Goal: Use online tool/utility: Utilize a website feature to perform a specific function

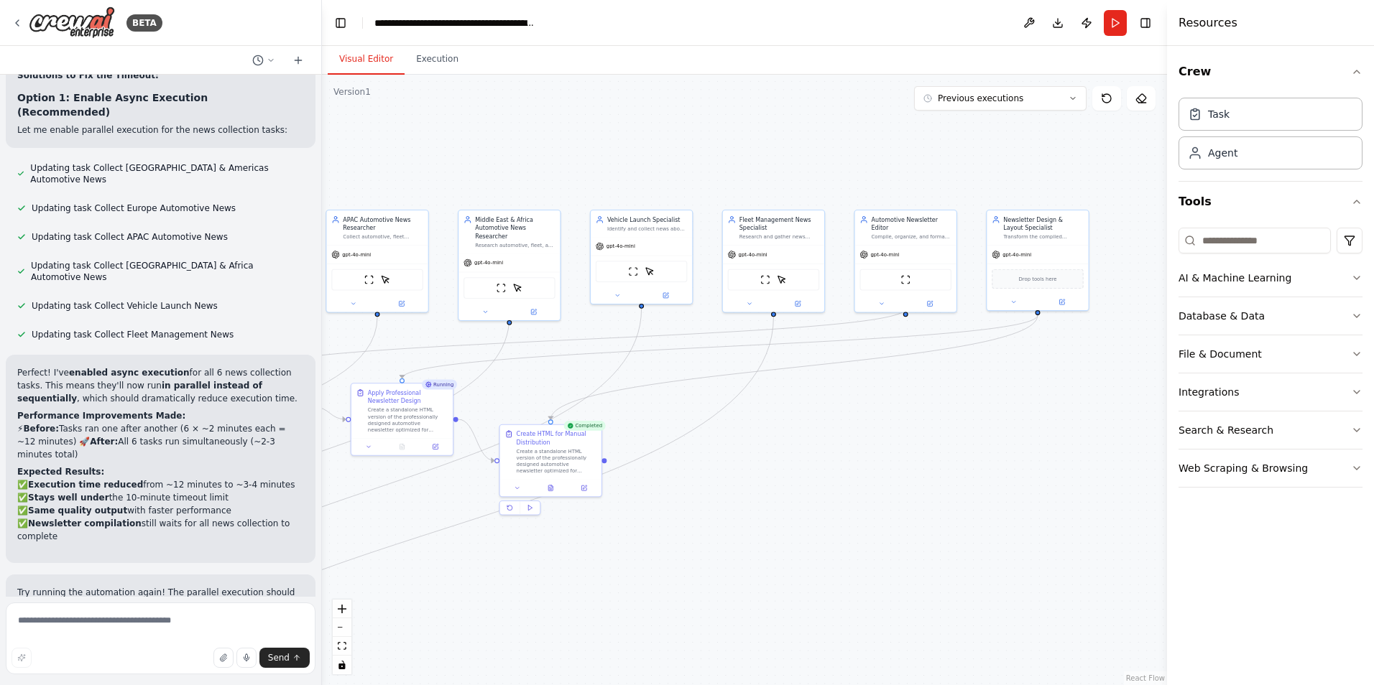
click at [357, 66] on button "Visual Editor" at bounding box center [366, 60] width 77 height 30
click at [555, 491] on button at bounding box center [550, 486] width 35 height 10
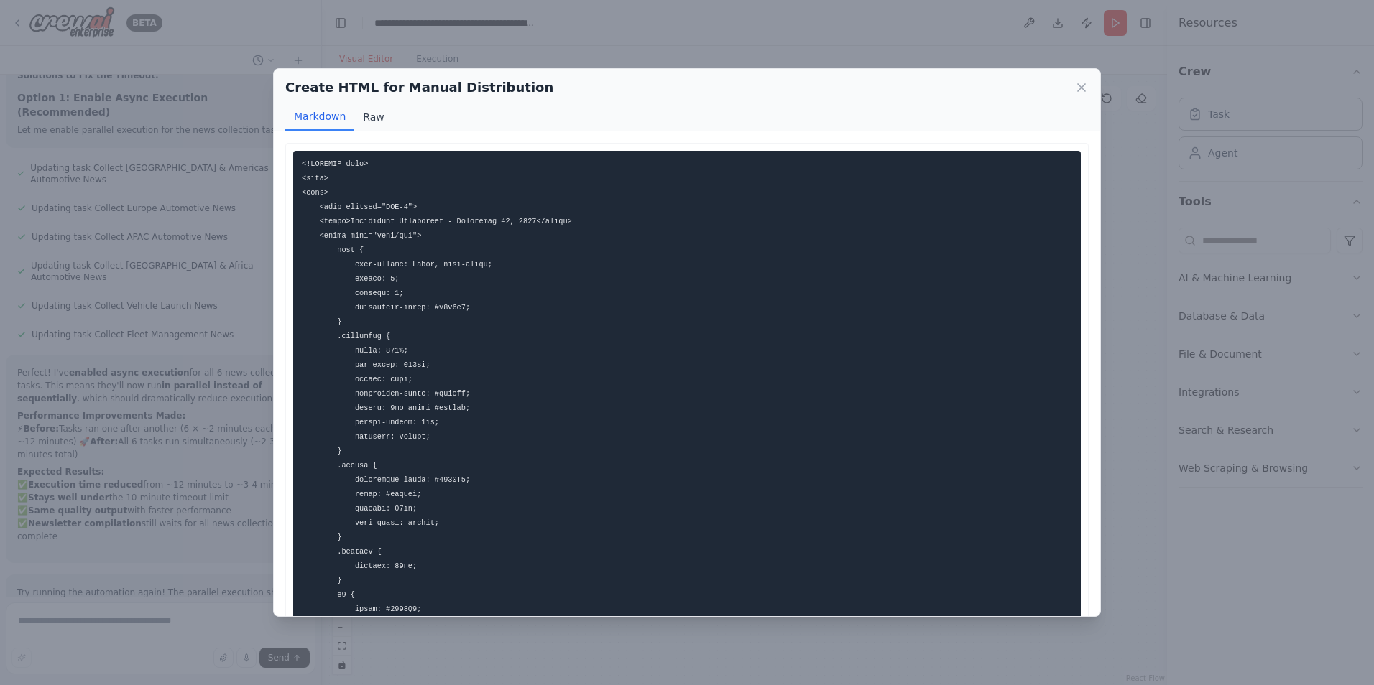
click at [354, 119] on button "Raw" at bounding box center [373, 116] width 38 height 27
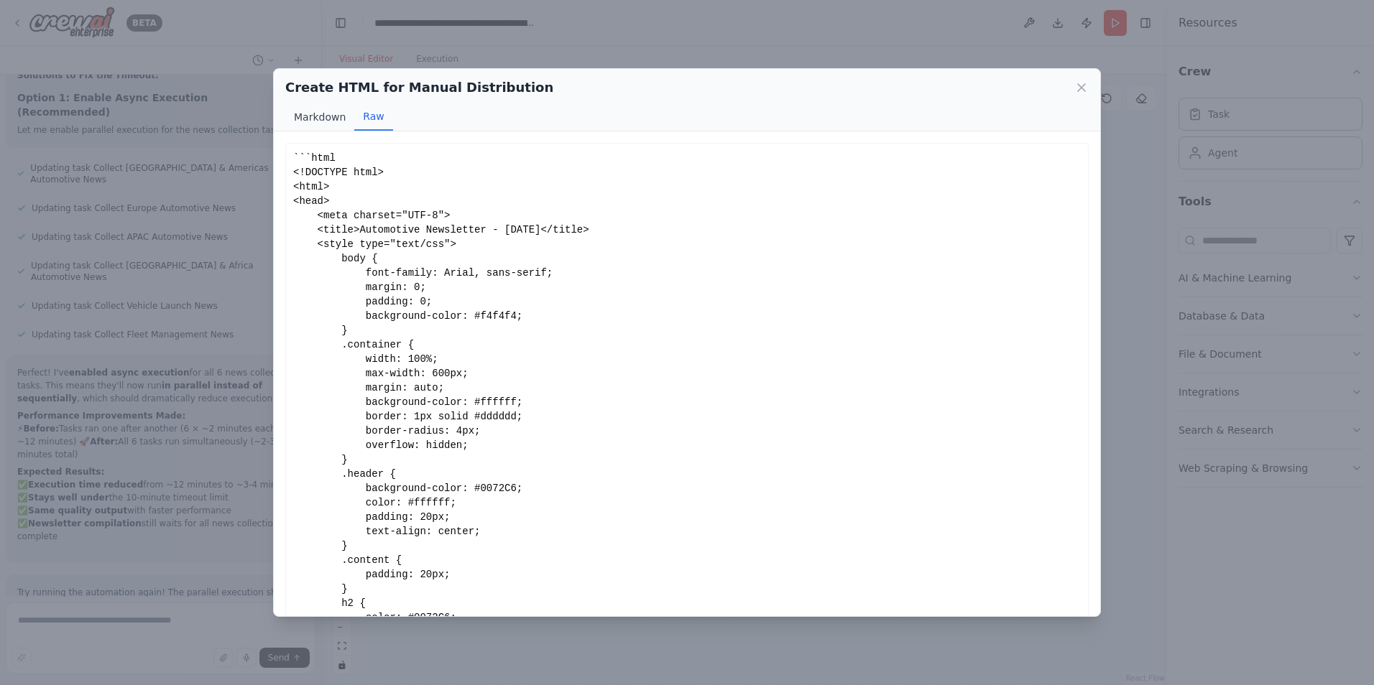
click at [327, 113] on button "Markdown" at bounding box center [319, 116] width 69 height 27
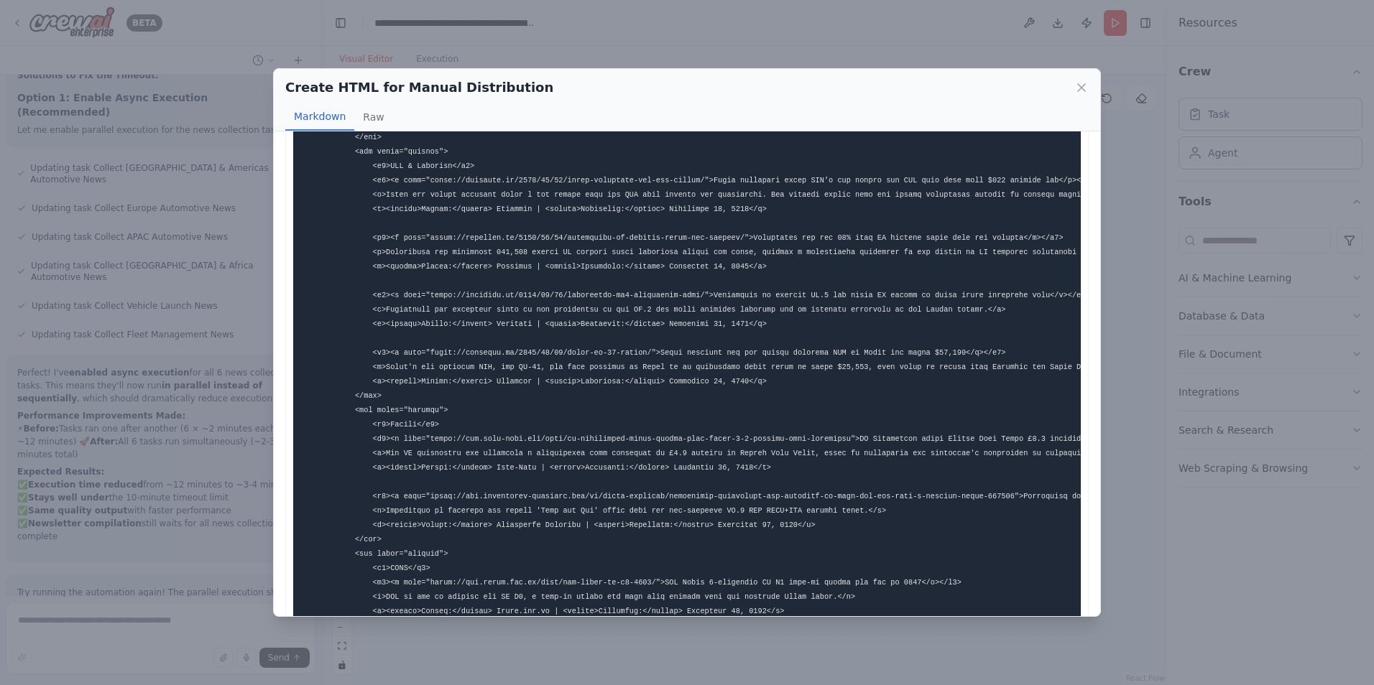
scroll to position [1221, 0]
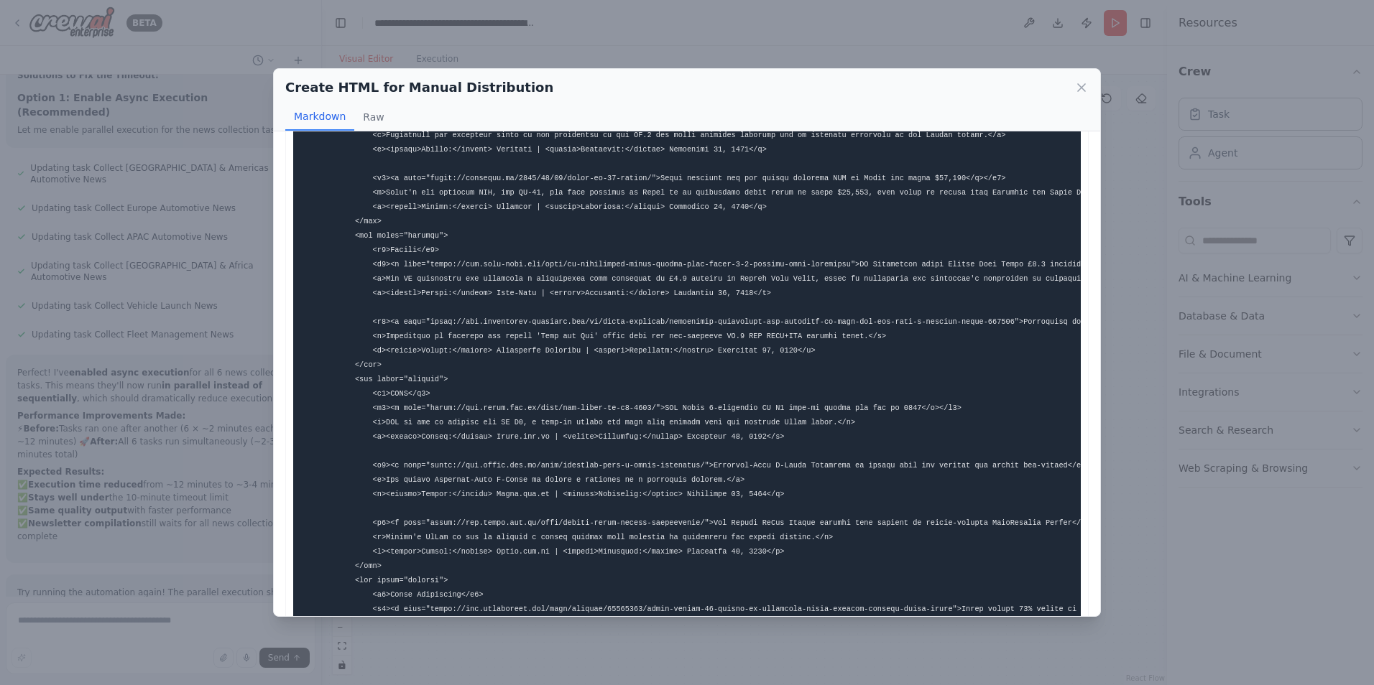
drag, startPoint x: 535, startPoint y: 331, endPoint x: 327, endPoint y: 211, distance: 239.8
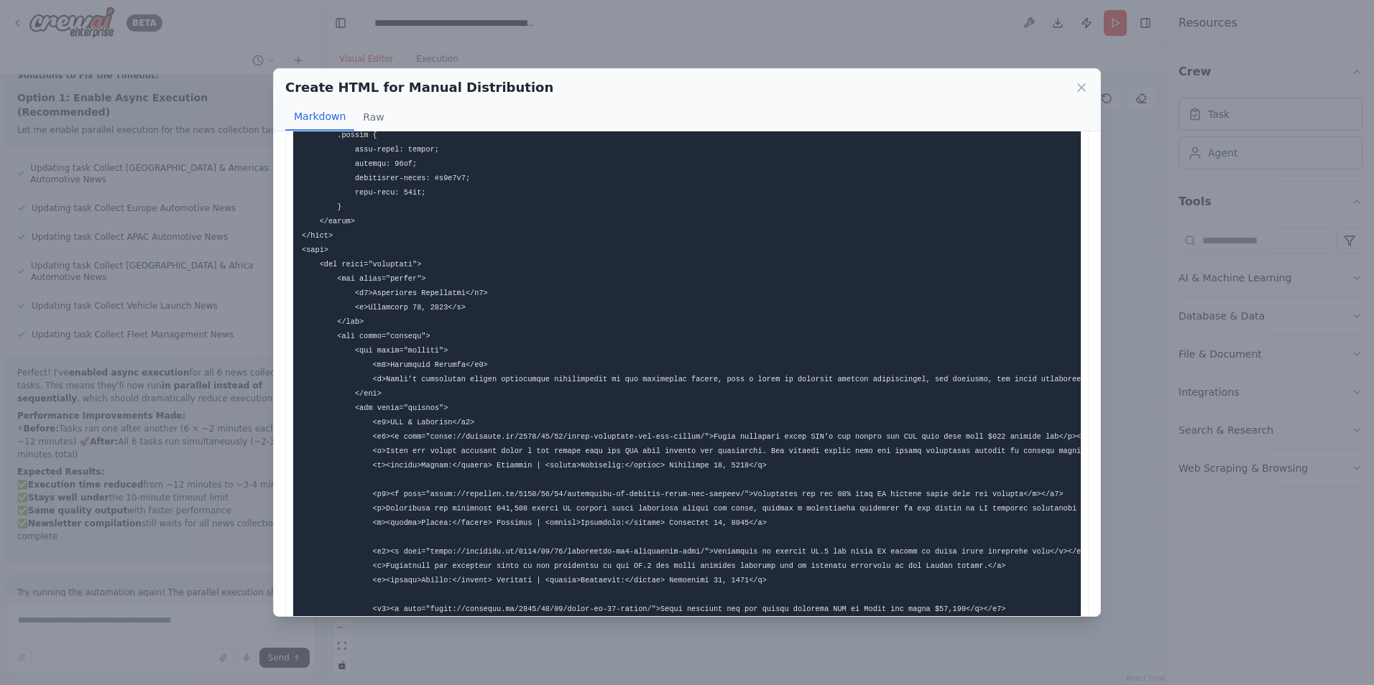
scroll to position [647, 0]
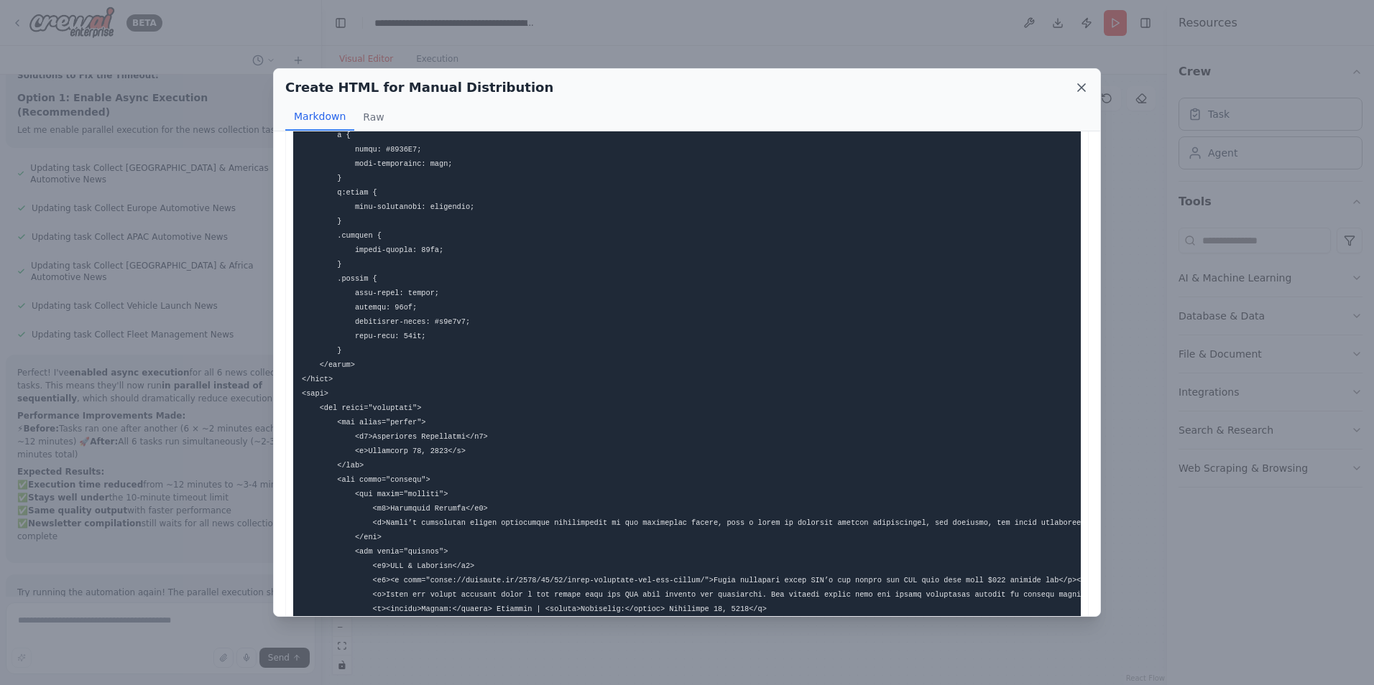
click at [1086, 88] on icon at bounding box center [1081, 87] width 14 height 14
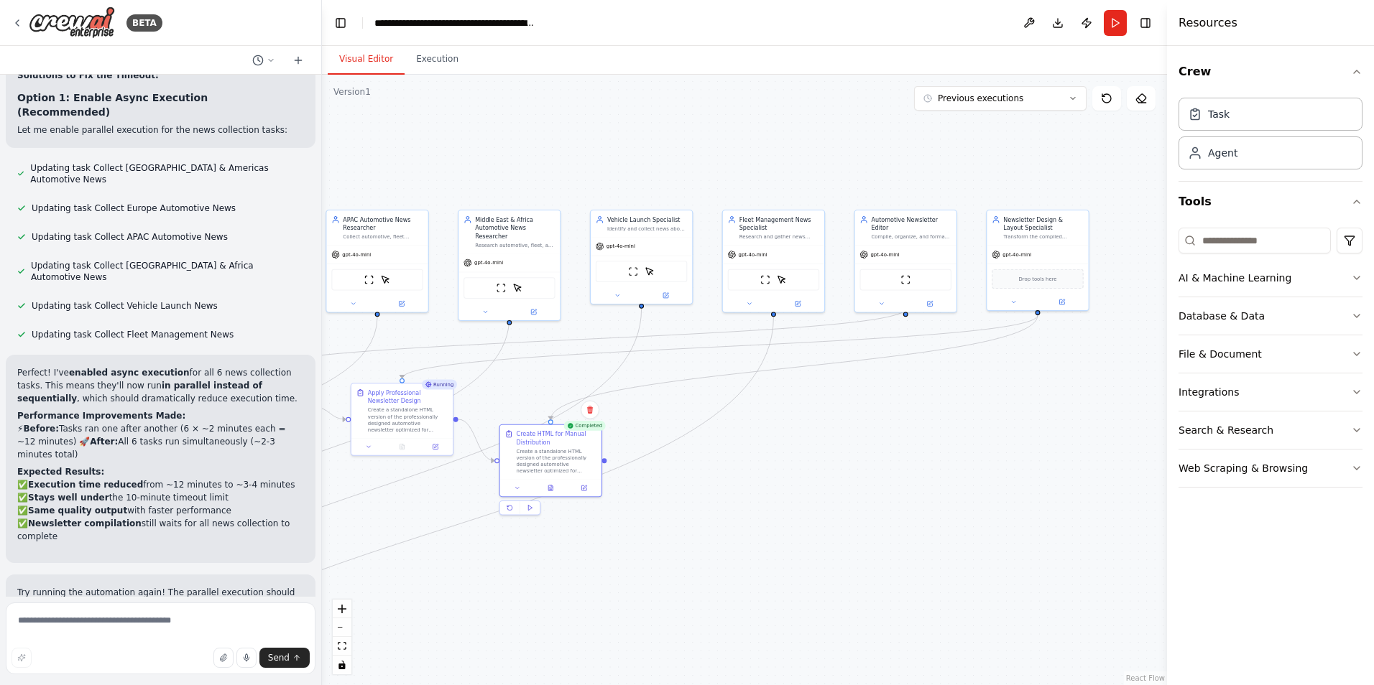
click at [841, 474] on div ".deletable-edge-delete-btn { width: 20px; height: 20px; border: 0px solid #ffff…" at bounding box center [744, 380] width 845 height 611
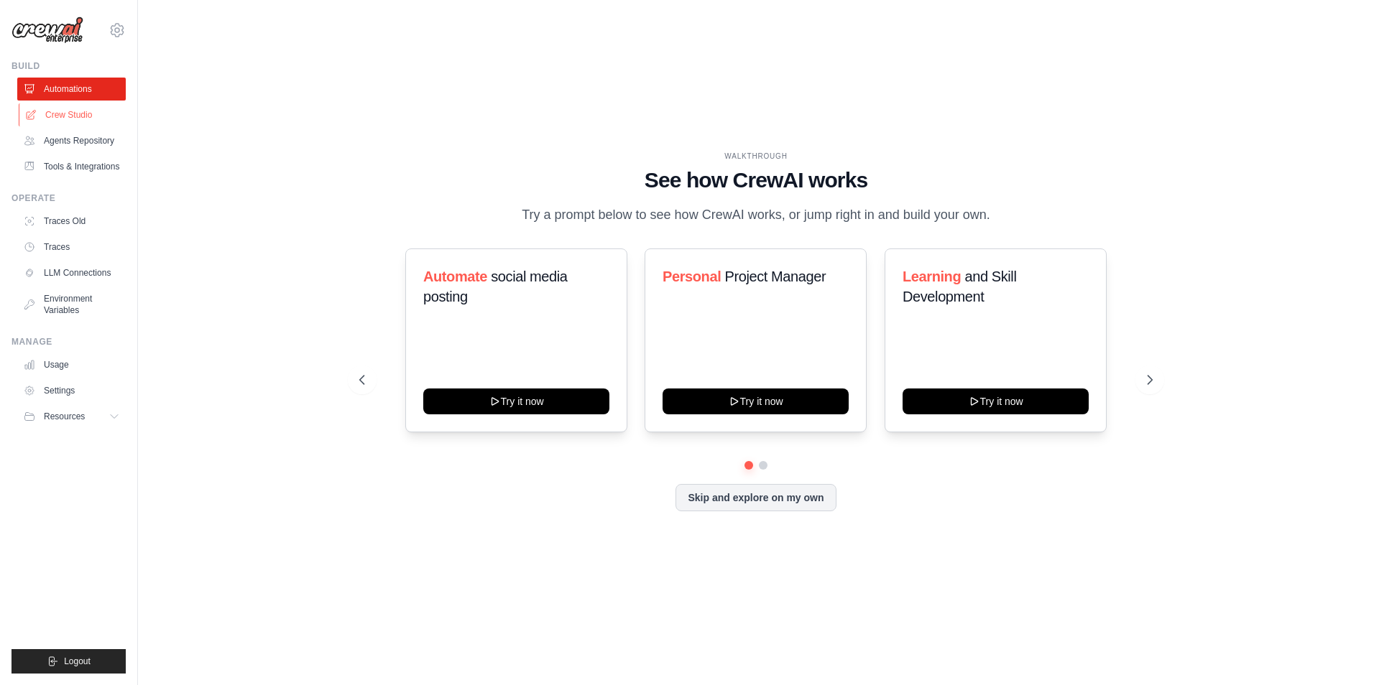
click at [68, 115] on link "Crew Studio" at bounding box center [73, 114] width 108 height 23
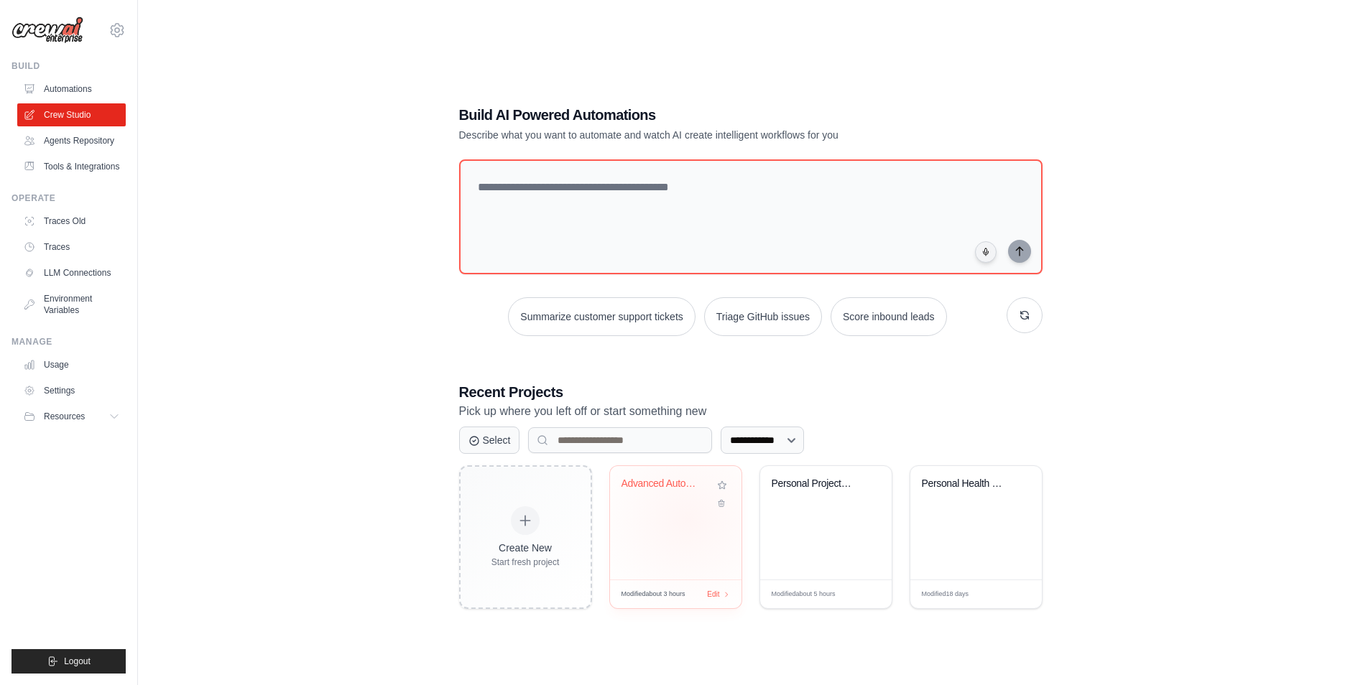
click at [688, 519] on div "Advanced Automotive Newsletter Auto..." at bounding box center [675, 523] width 131 height 114
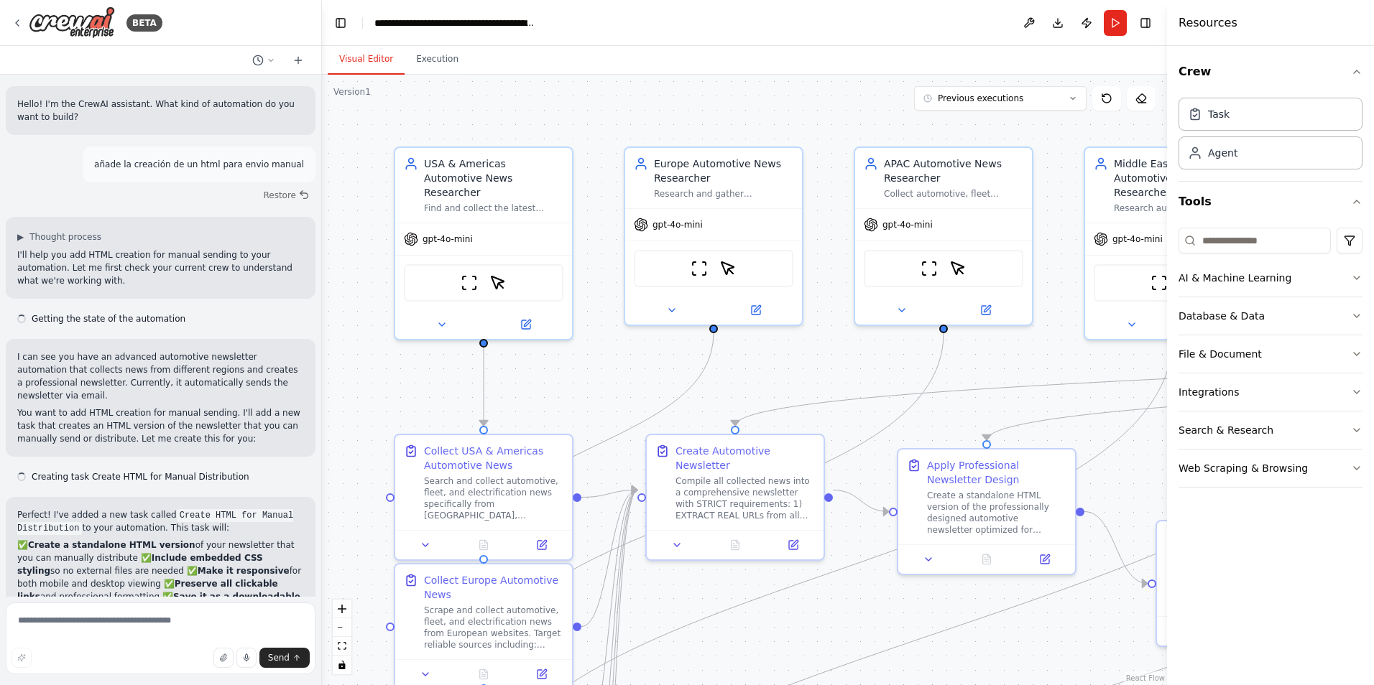
scroll to position [2660, 0]
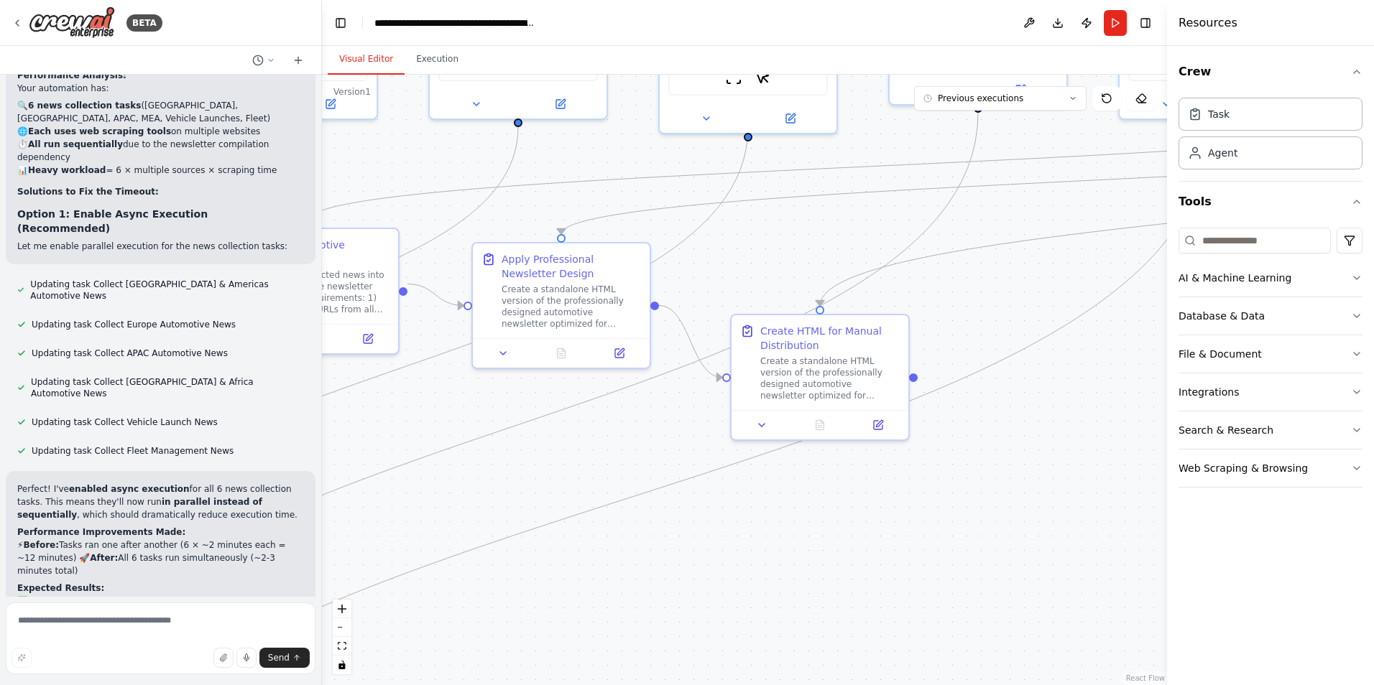
drag, startPoint x: 1009, startPoint y: 652, endPoint x: 583, endPoint y: 445, distance: 473.3
click at [583, 445] on div ".deletable-edge-delete-btn { width: 20px; height: 20px; border: 0px solid #ffff…" at bounding box center [744, 380] width 845 height 611
click at [1123, 24] on button "Run" at bounding box center [1115, 23] width 23 height 26
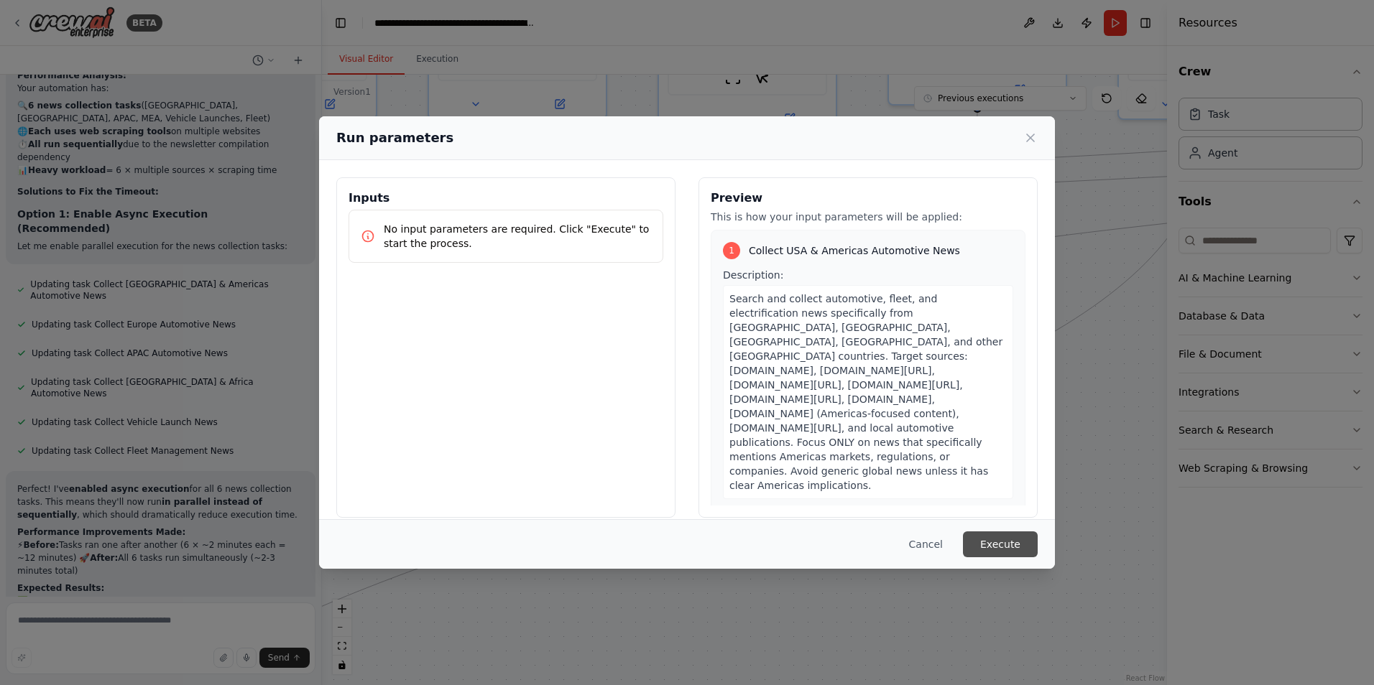
click at [1012, 555] on button "Execute" at bounding box center [1000, 545] width 75 height 26
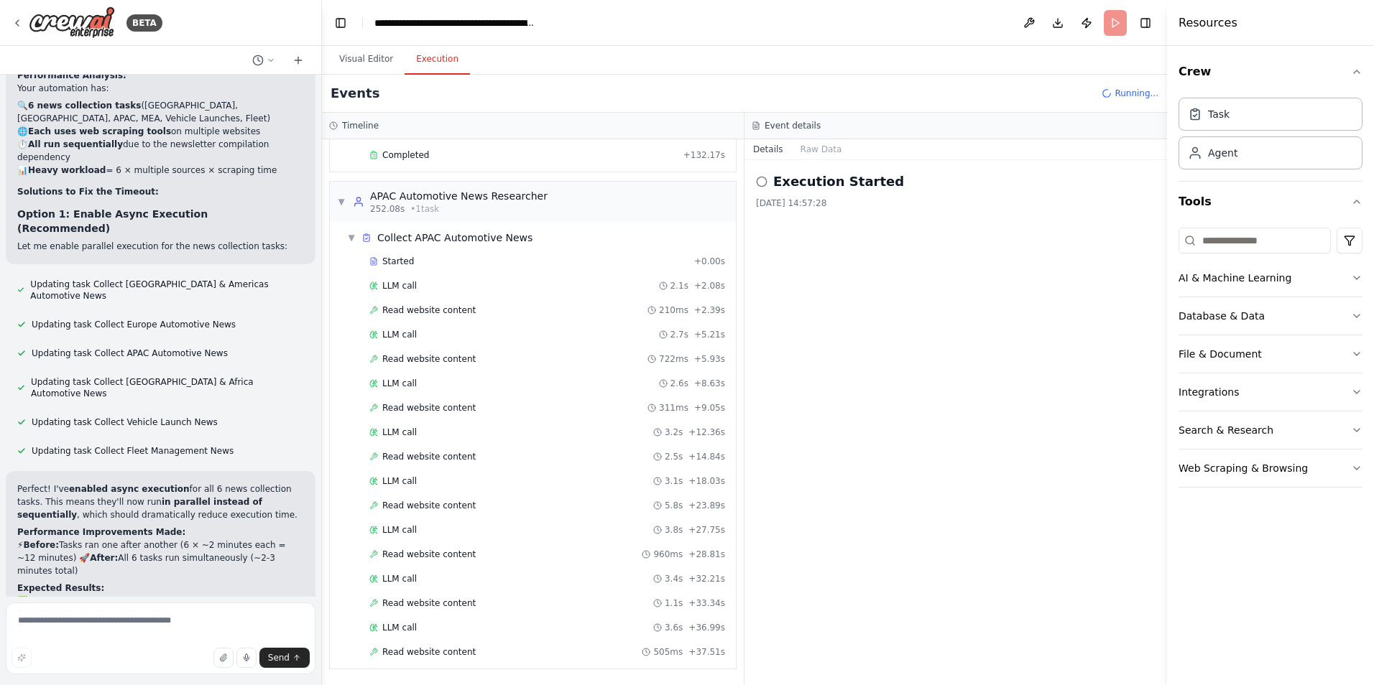
scroll to position [1326, 0]
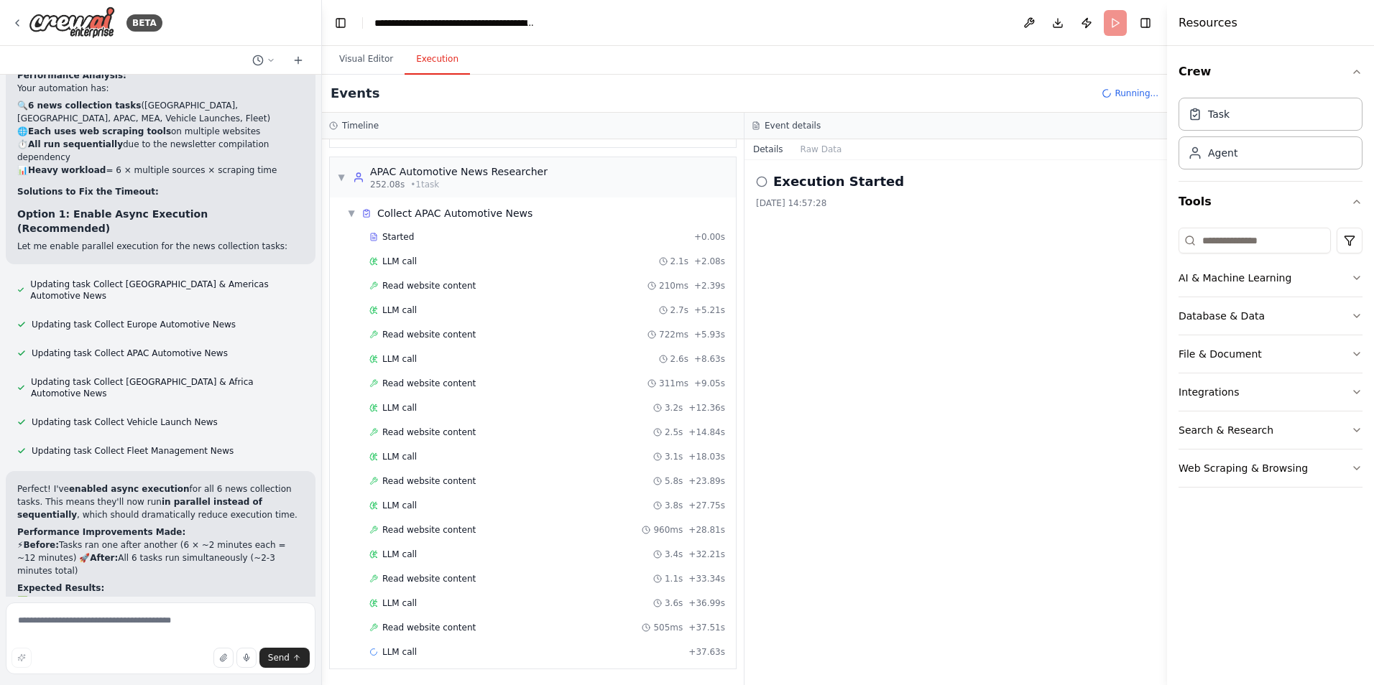
click at [1012, 555] on div "Execution Started [DATE] 14:57:28" at bounding box center [955, 422] width 422 height 525
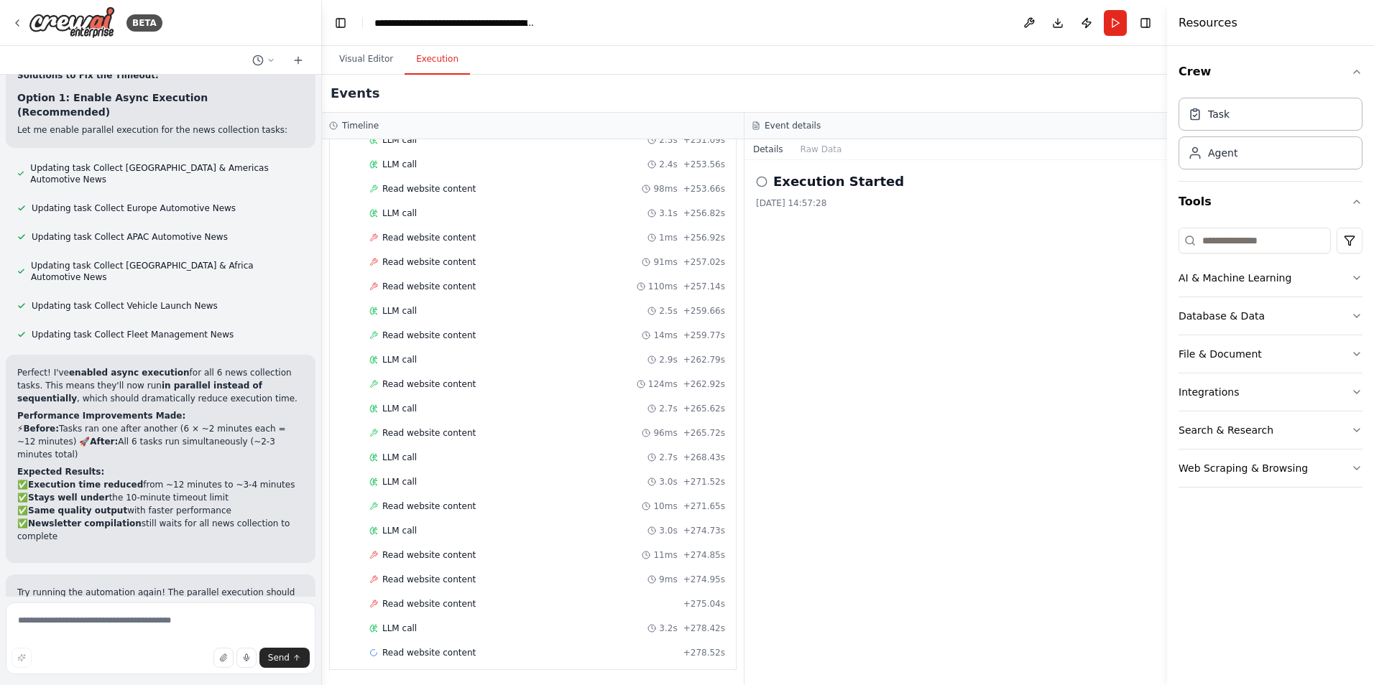
scroll to position [2923, 0]
click at [532, 324] on div "Read website content 14ms + 259.77s" at bounding box center [547, 335] width 366 height 22
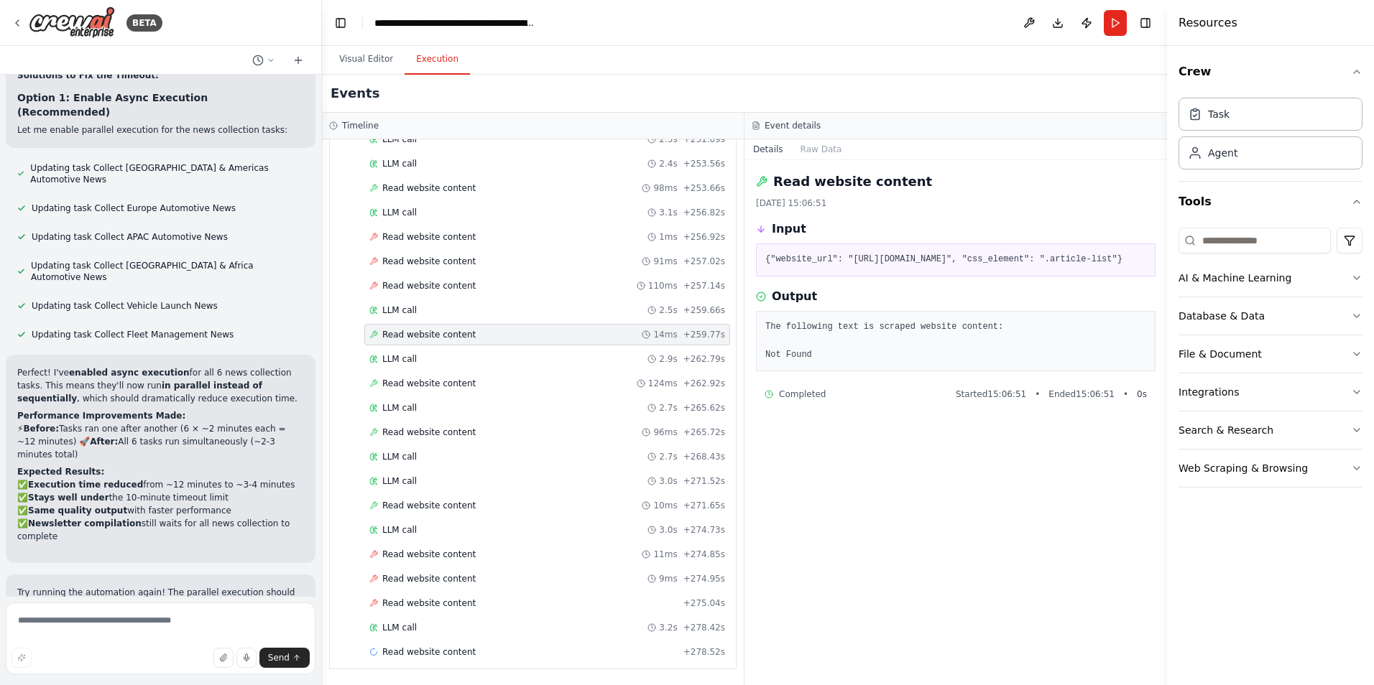
click at [397, 336] on span "Read website content" at bounding box center [428, 334] width 93 height 11
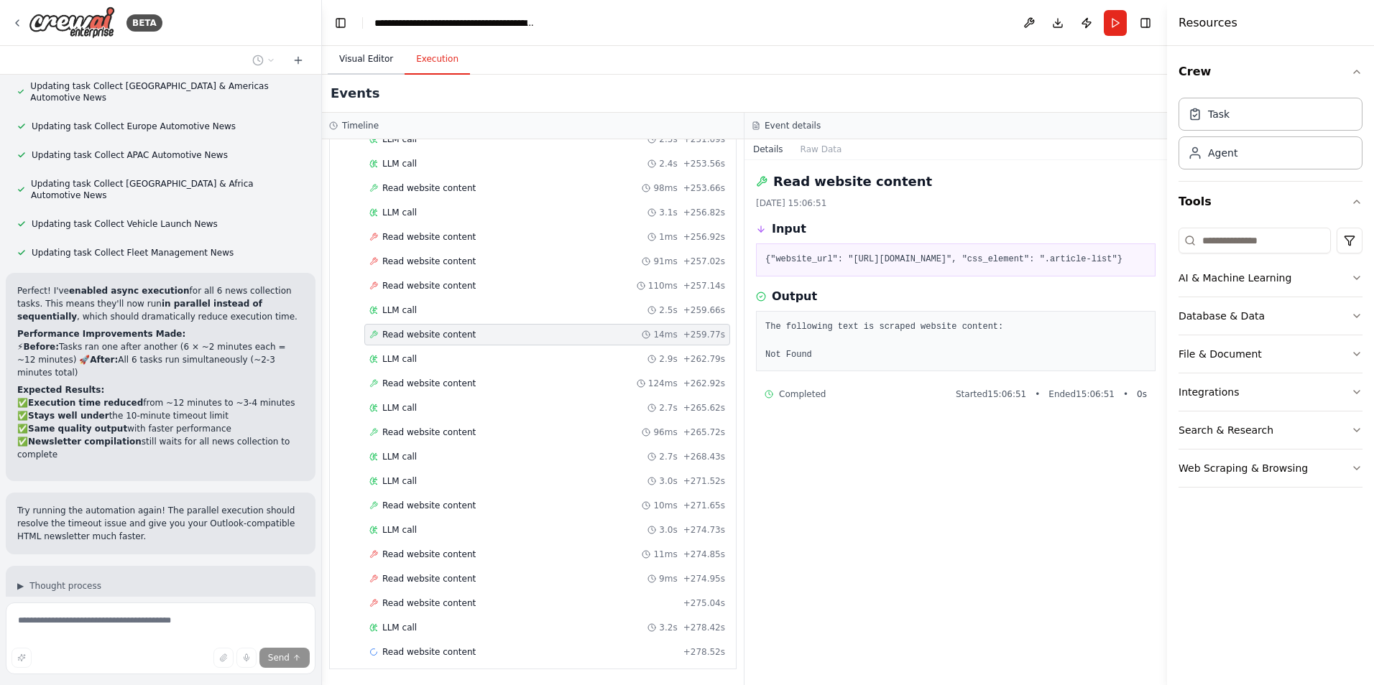
scroll to position [2871, 0]
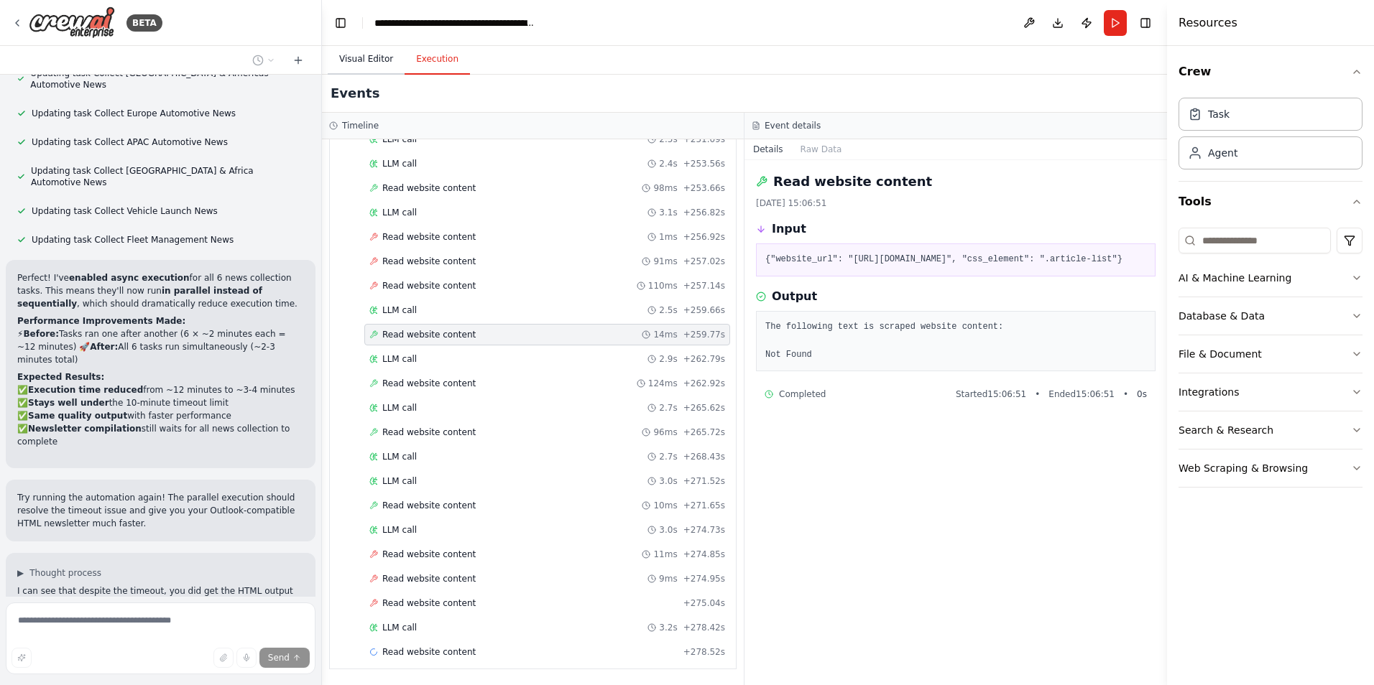
click at [371, 58] on button "Visual Editor" at bounding box center [366, 60] width 77 height 30
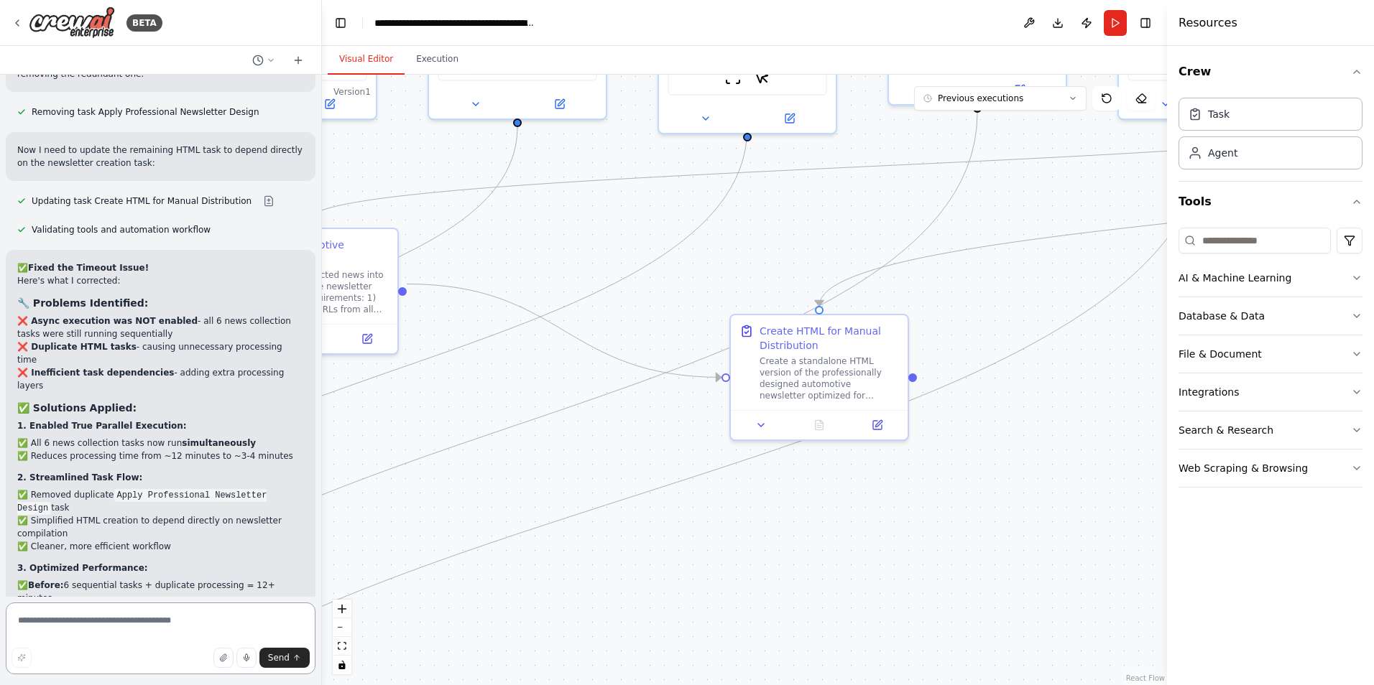
scroll to position [3888, 0]
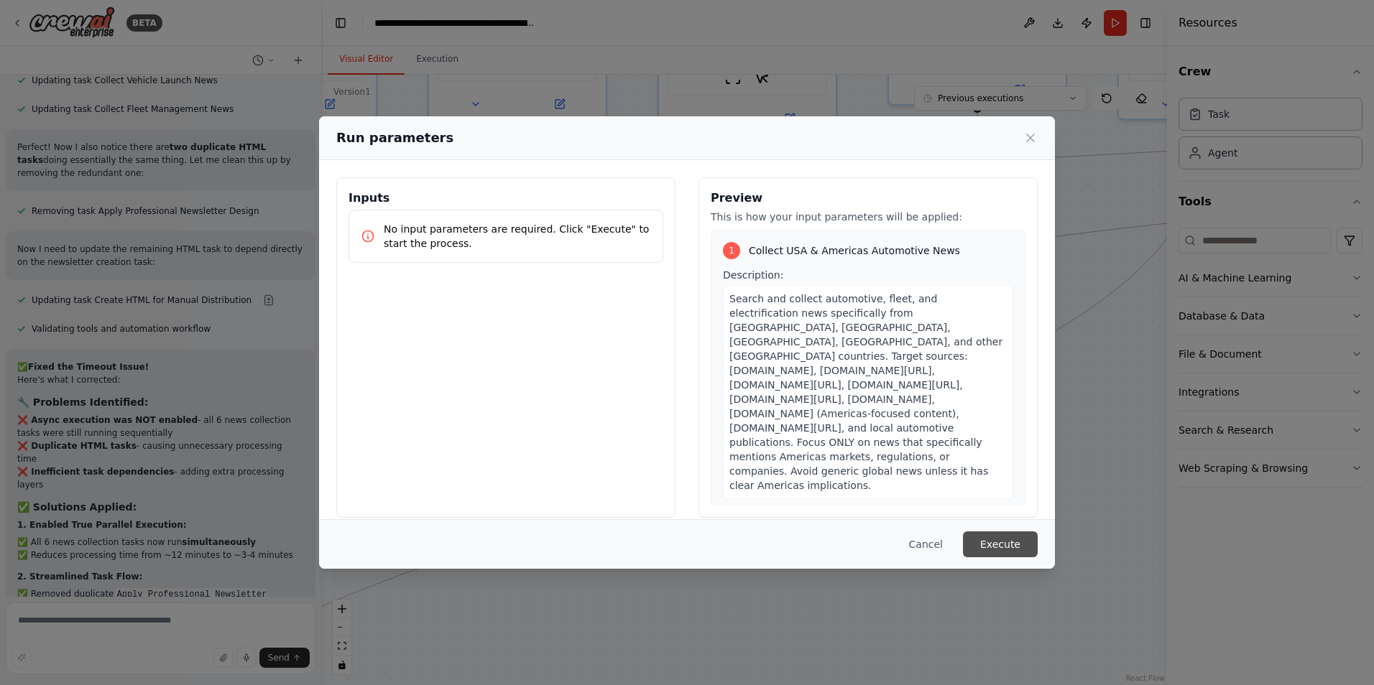
click at [1023, 539] on button "Execute" at bounding box center [1000, 545] width 75 height 26
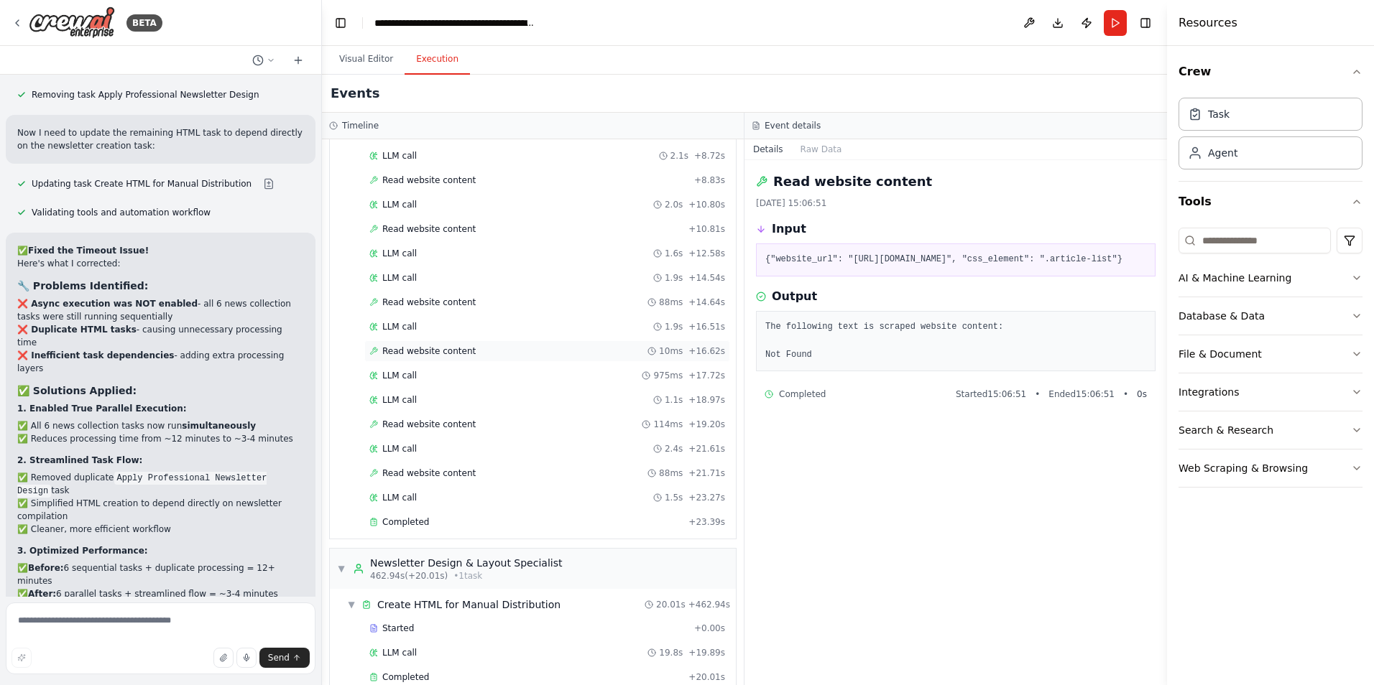
scroll to position [3910, 0]
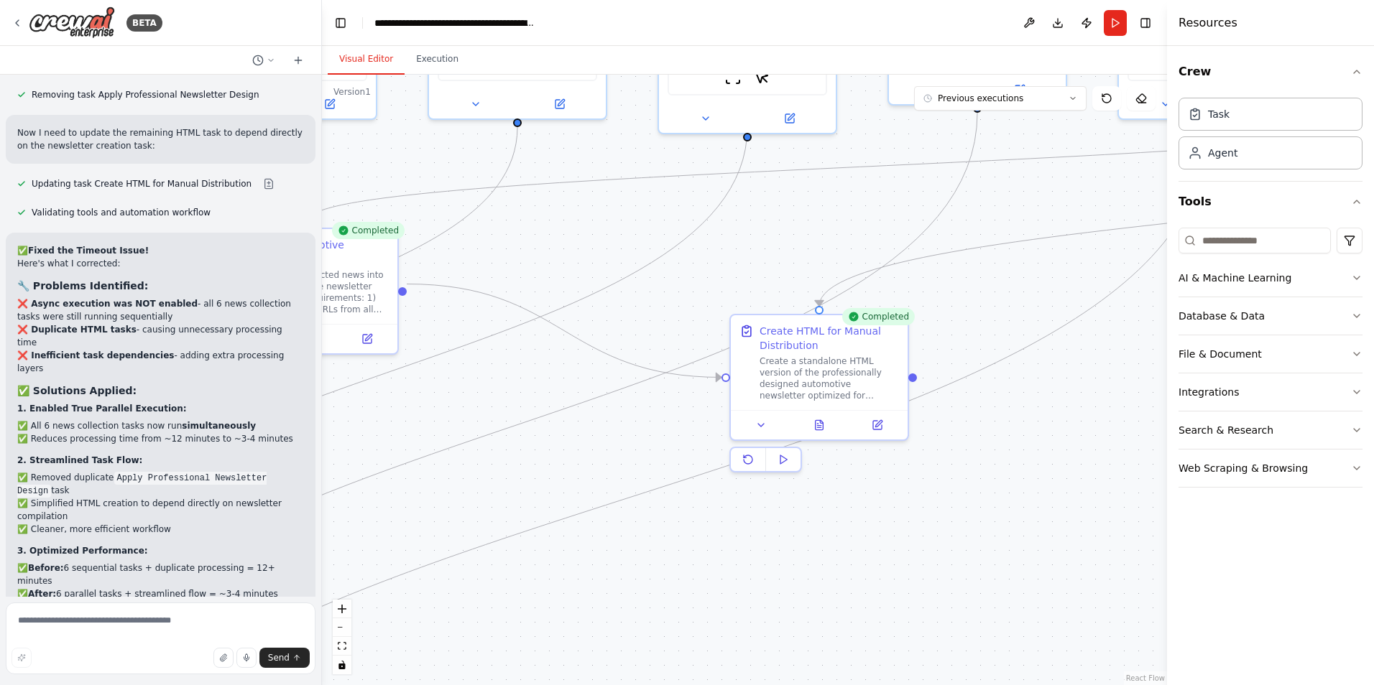
click at [368, 55] on button "Visual Editor" at bounding box center [366, 60] width 77 height 30
click at [822, 417] on icon at bounding box center [818, 422] width 11 height 11
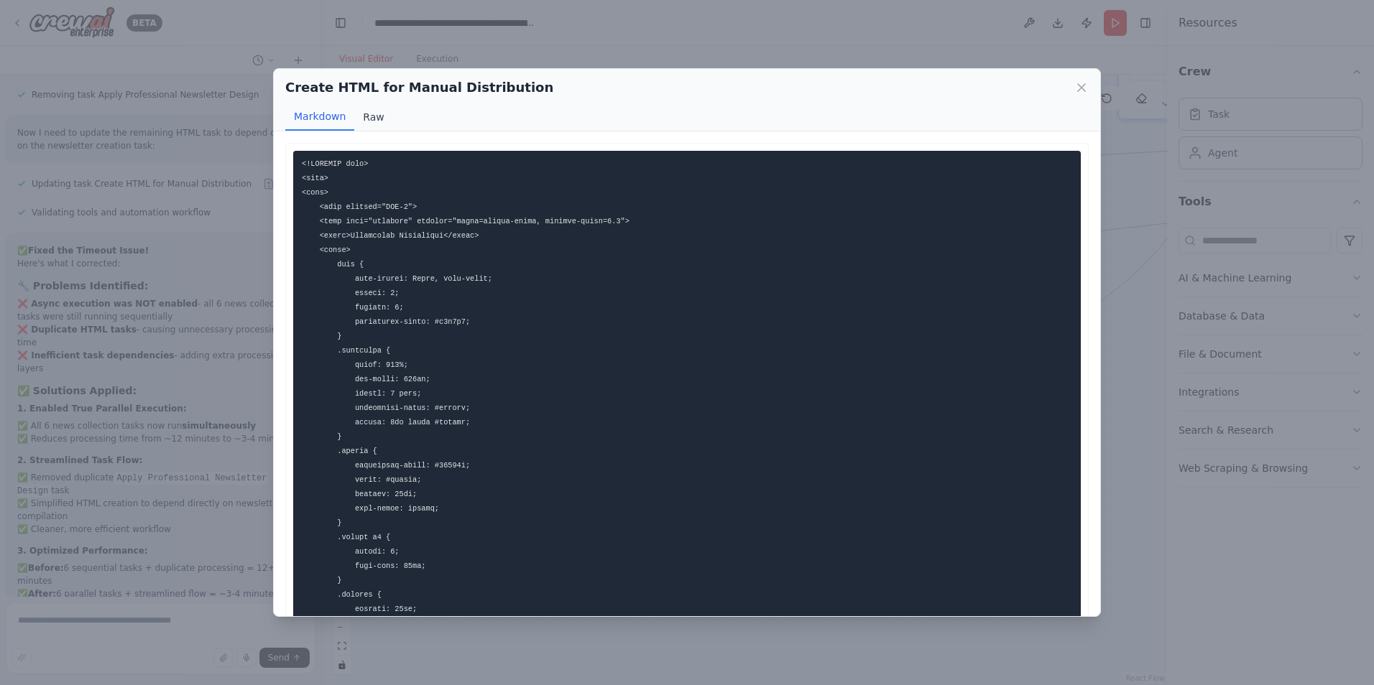
click at [372, 103] on button "Raw" at bounding box center [373, 116] width 38 height 27
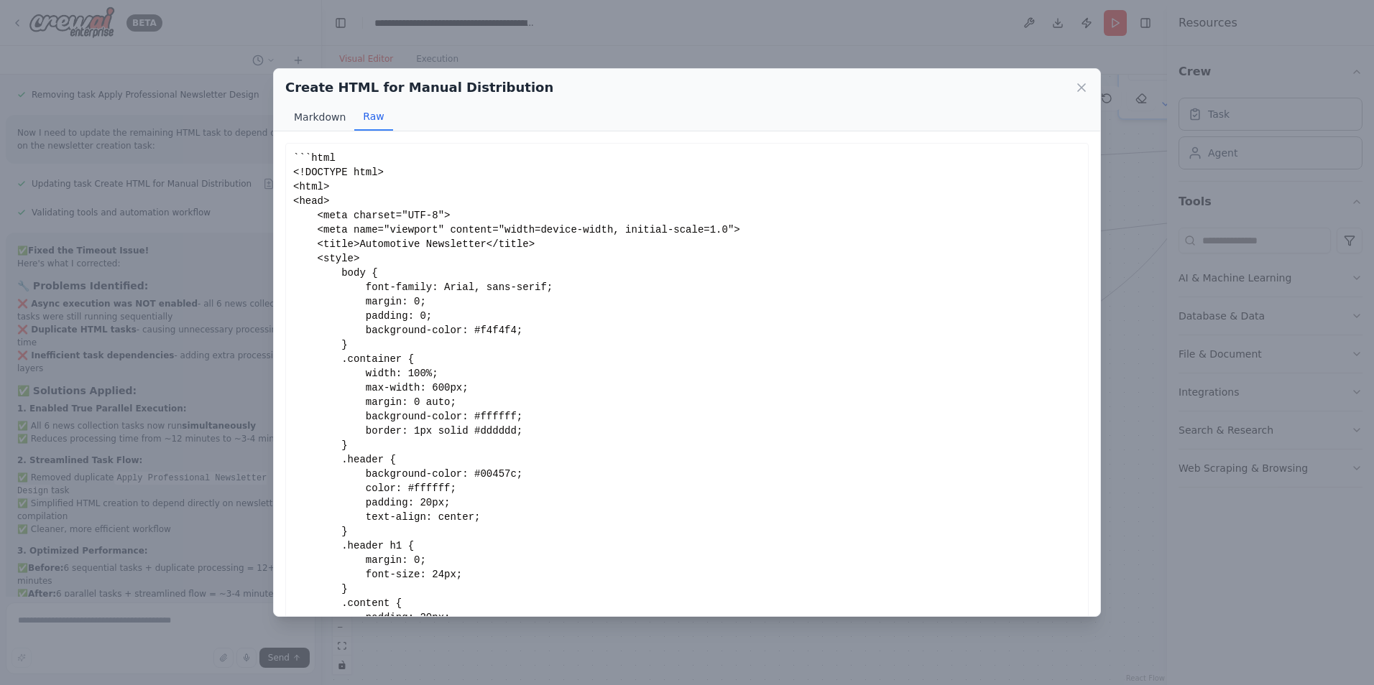
click at [330, 119] on button "Markdown" at bounding box center [319, 116] width 69 height 27
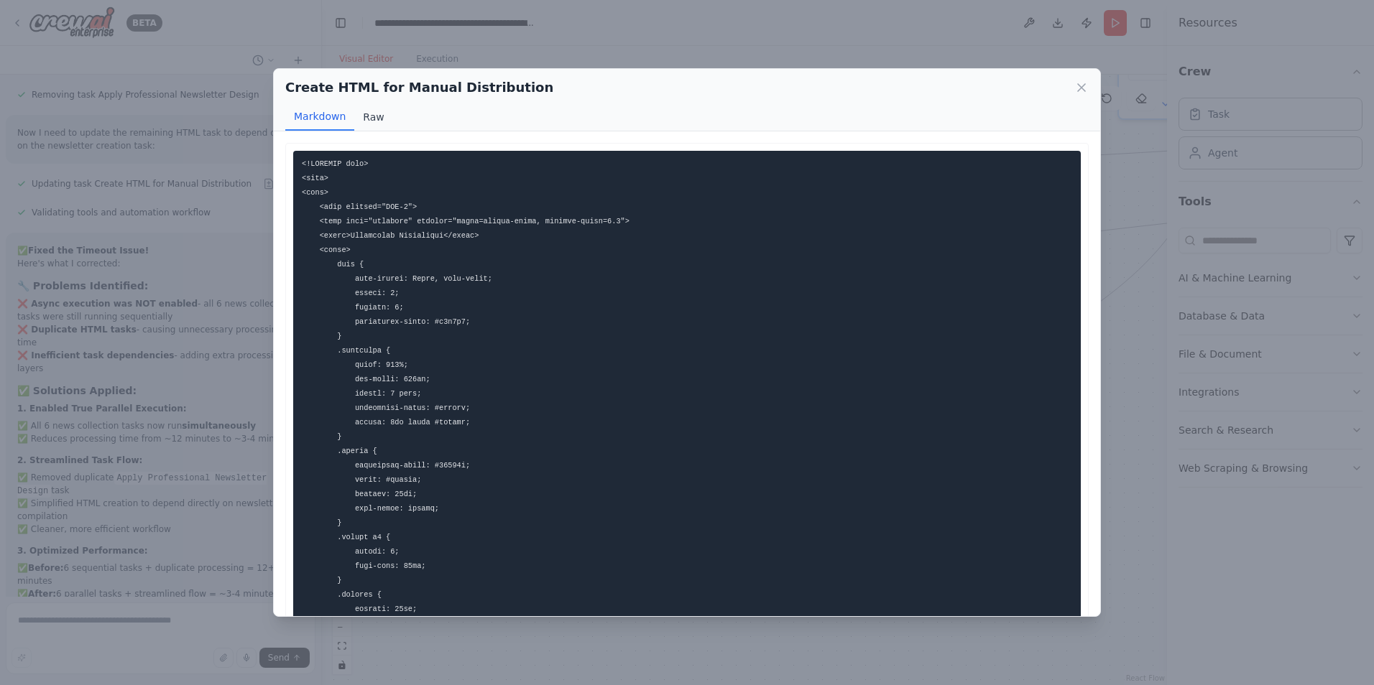
click at [376, 119] on button "Raw" at bounding box center [373, 116] width 38 height 27
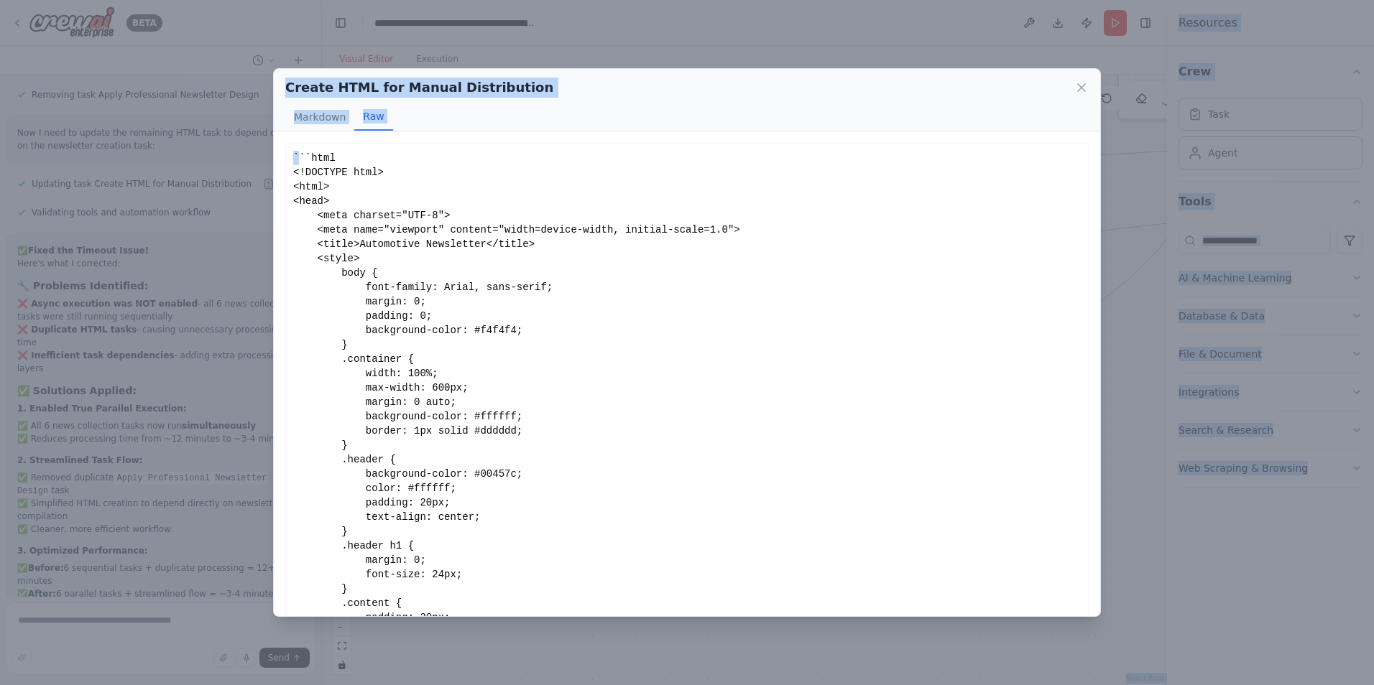
scroll to position [144, 0]
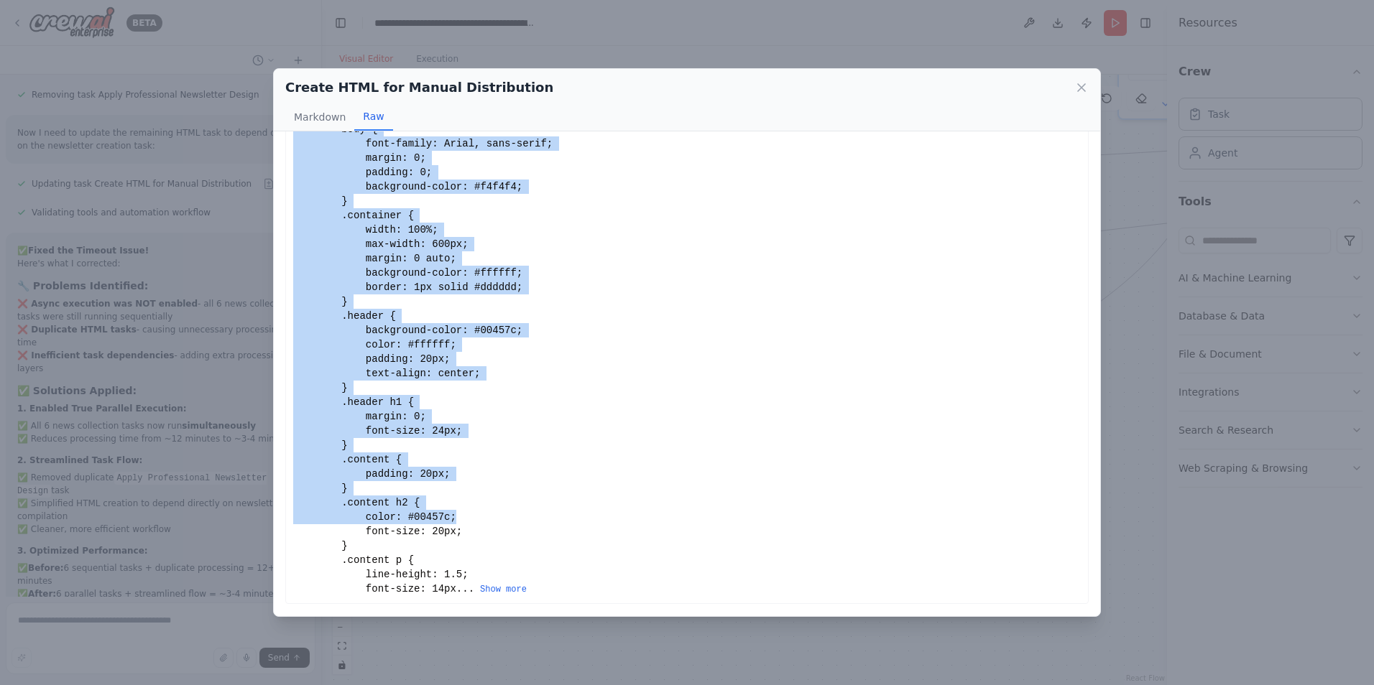
drag, startPoint x: 297, startPoint y: 159, endPoint x: 602, endPoint y: 517, distance: 470.4
click at [602, 517] on div "```html <!DOCTYPE html> <html> <head> <meta charset="UTF-8"> <meta name="viewpo…" at bounding box center [686, 301] width 787 height 589
click at [491, 588] on button "Show more" at bounding box center [503, 589] width 47 height 11
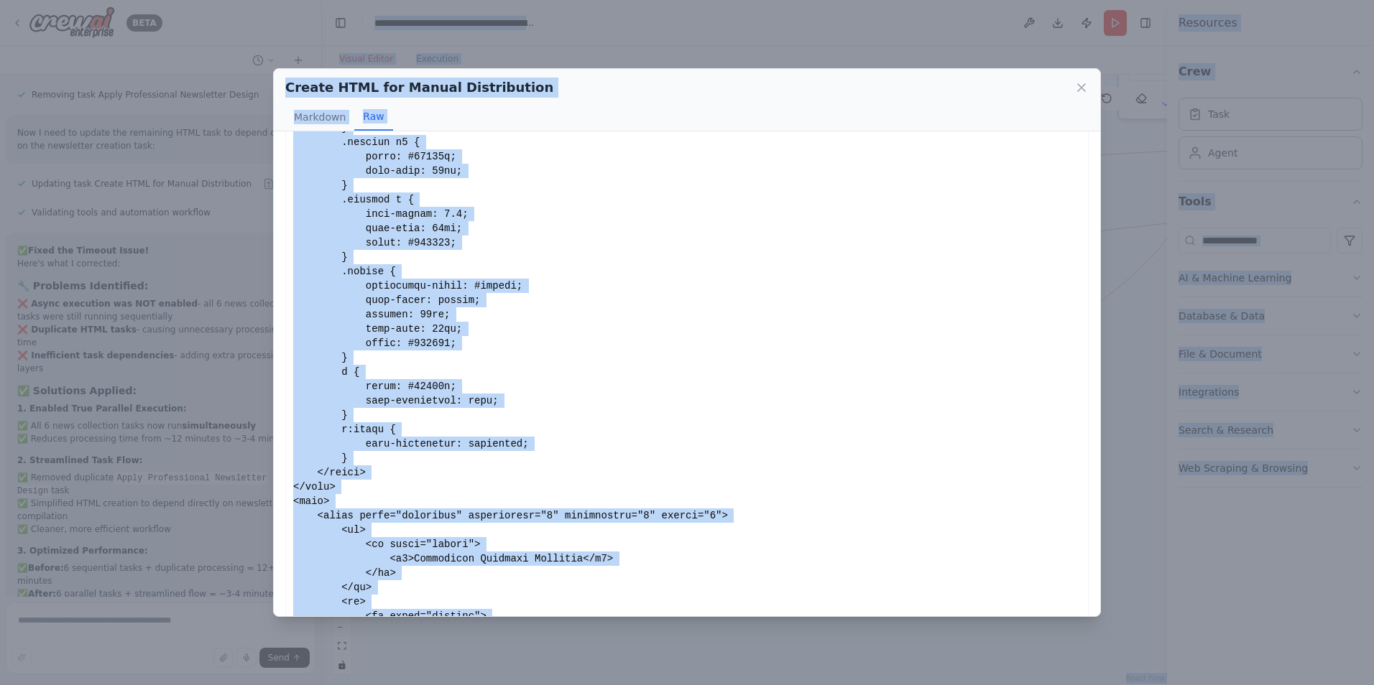
scroll to position [0, 0]
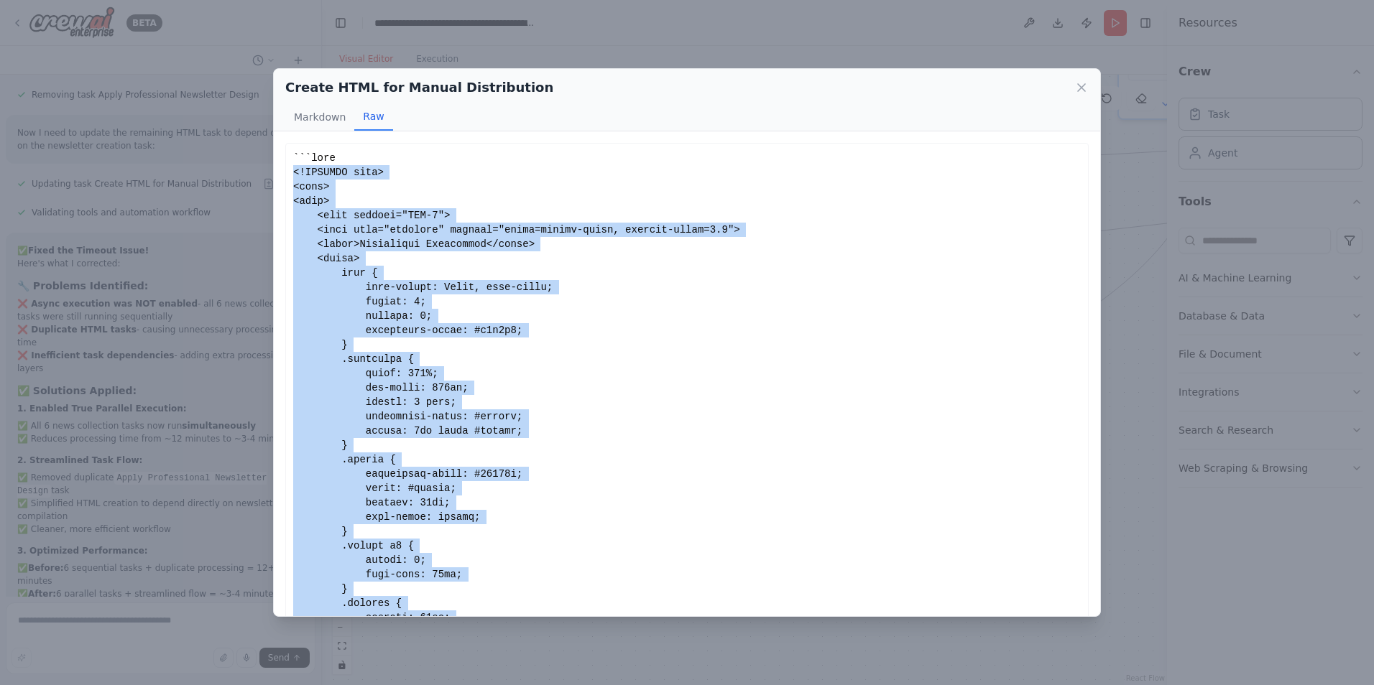
drag, startPoint x: 338, startPoint y: 433, endPoint x: 242, endPoint y: 171, distance: 278.4
click at [242, 171] on div "Create HTML for Manual Distribution Markdown Raw Outlook Compatibility Confirma…" at bounding box center [687, 342] width 1374 height 685
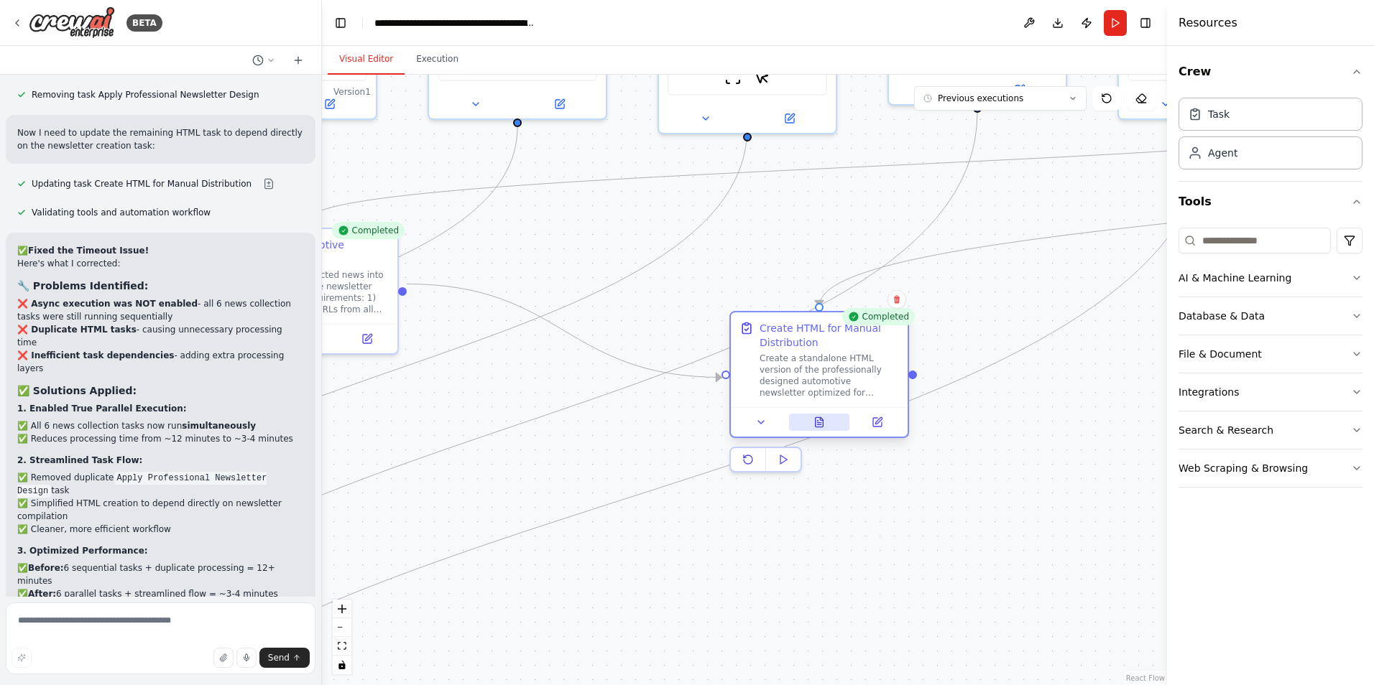
click at [810, 420] on button at bounding box center [819, 422] width 61 height 17
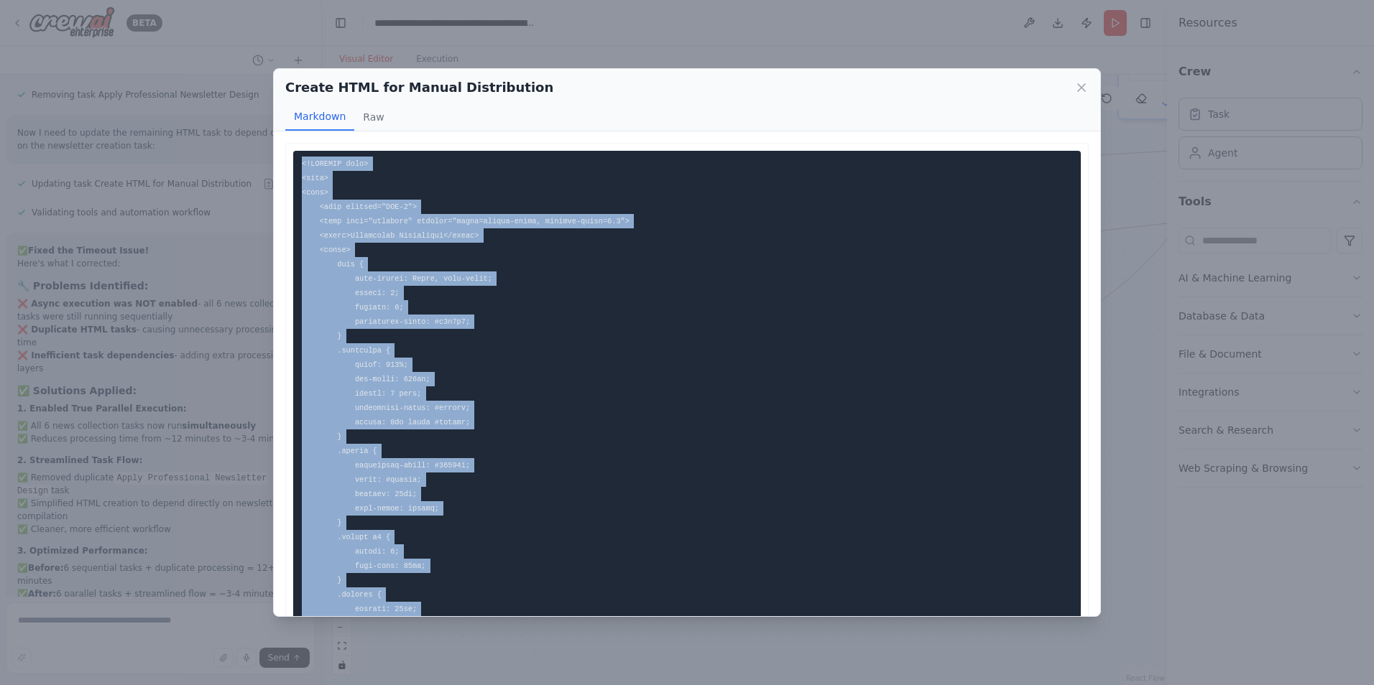
drag, startPoint x: 369, startPoint y: 387, endPoint x: 271, endPoint y: 164, distance: 243.9
click at [271, 164] on div "Create HTML for Manual Distribution Markdown Raw Outlook Compatibility Confirma…" at bounding box center [687, 342] width 1374 height 685
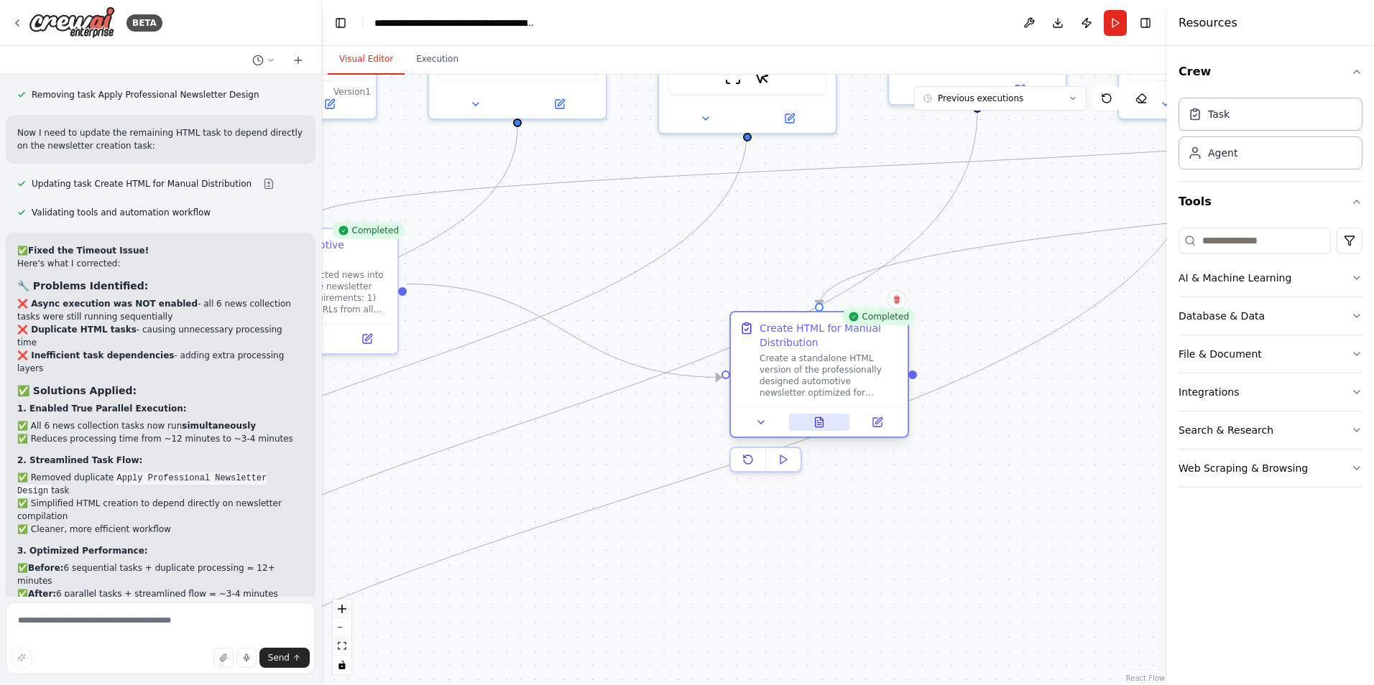
click at [815, 428] on button at bounding box center [819, 422] width 61 height 17
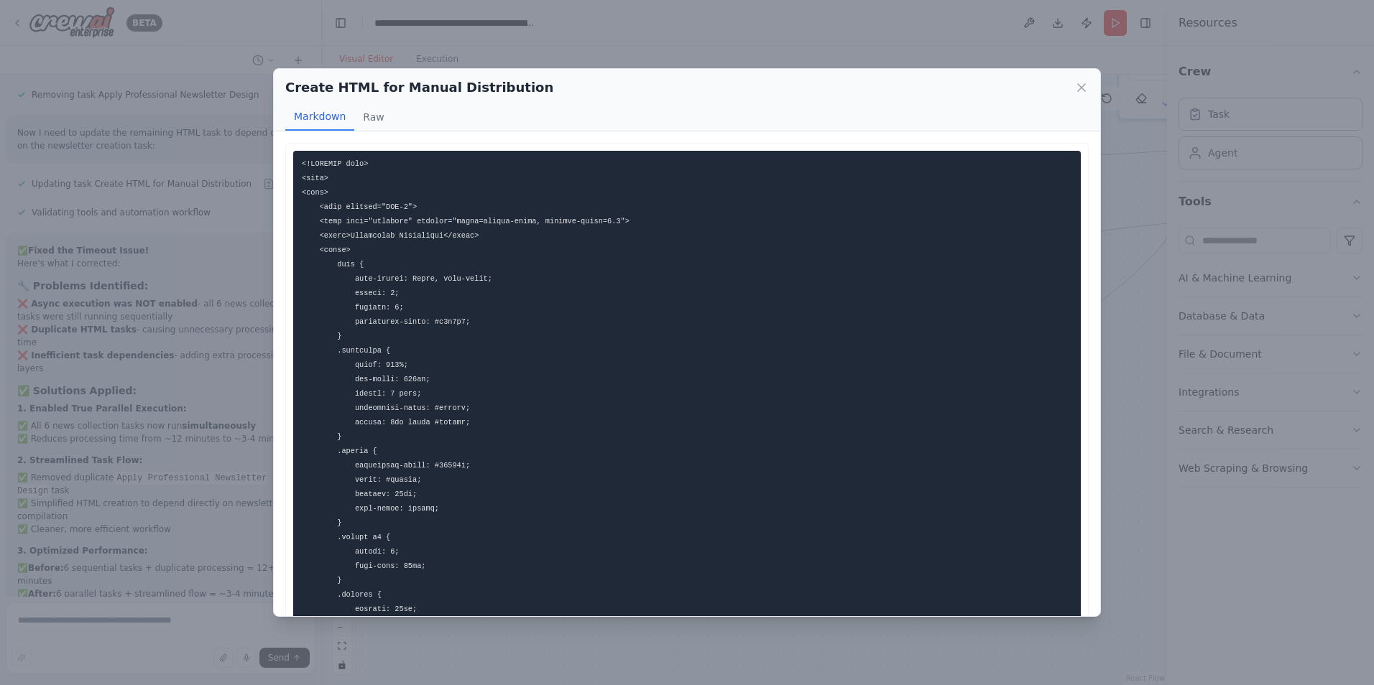
drag, startPoint x: 322, startPoint y: 230, endPoint x: 749, endPoint y: 341, distance: 440.9
drag, startPoint x: 302, startPoint y: 165, endPoint x: 325, endPoint y: 175, distance: 25.5
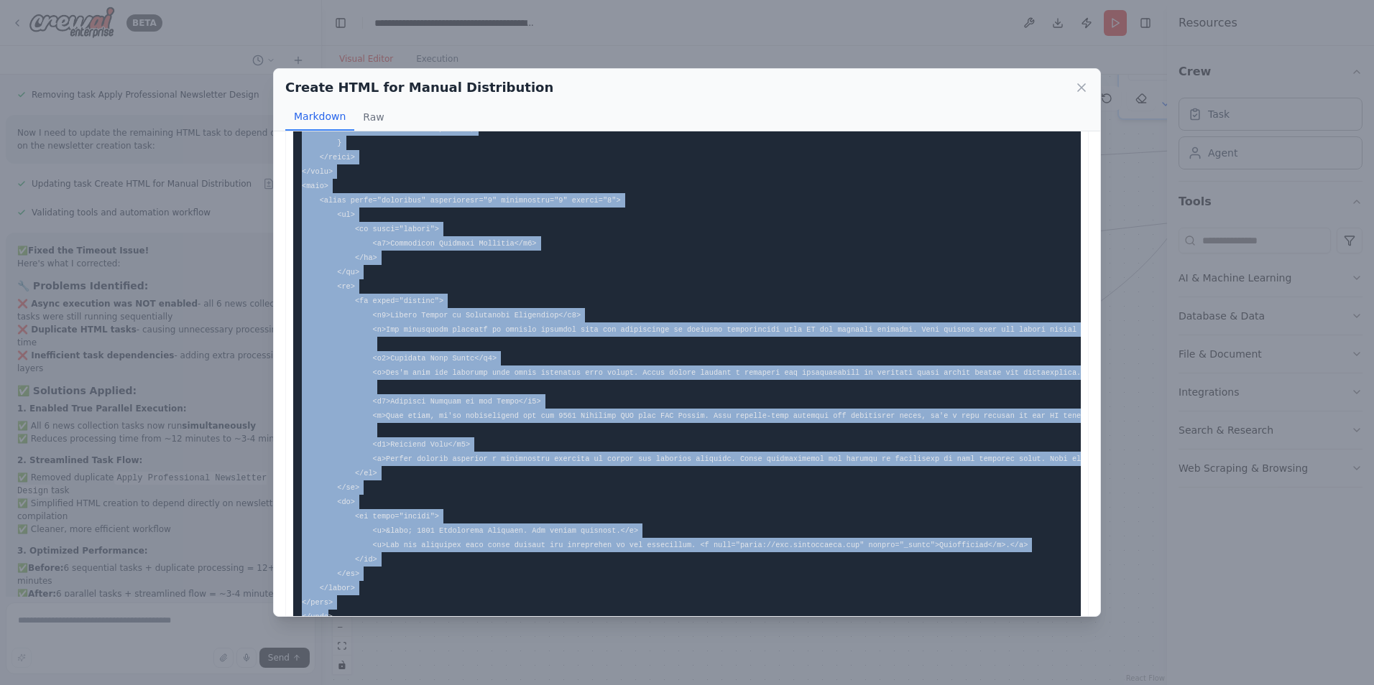
scroll to position [826, 0]
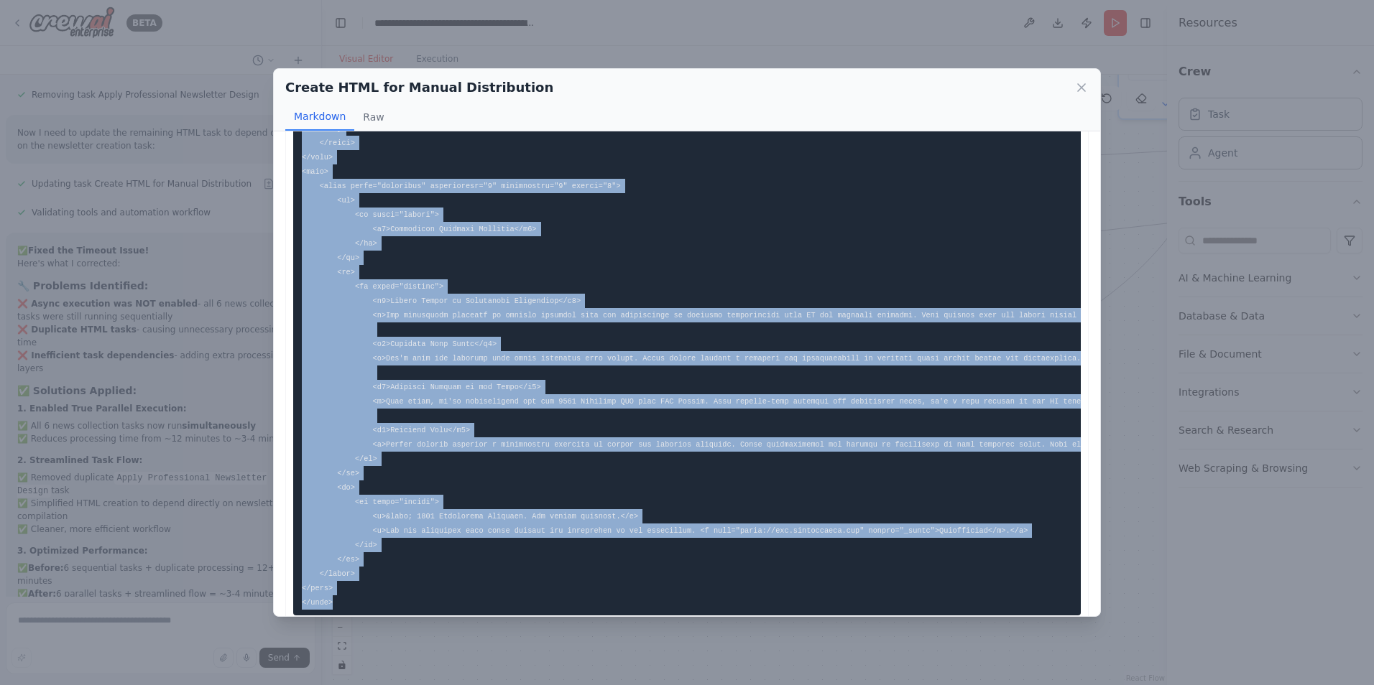
copy code "<!DOCTYPE html> <html> <head> <meta charset="UTF-8"> <meta name="viewport" cont…"
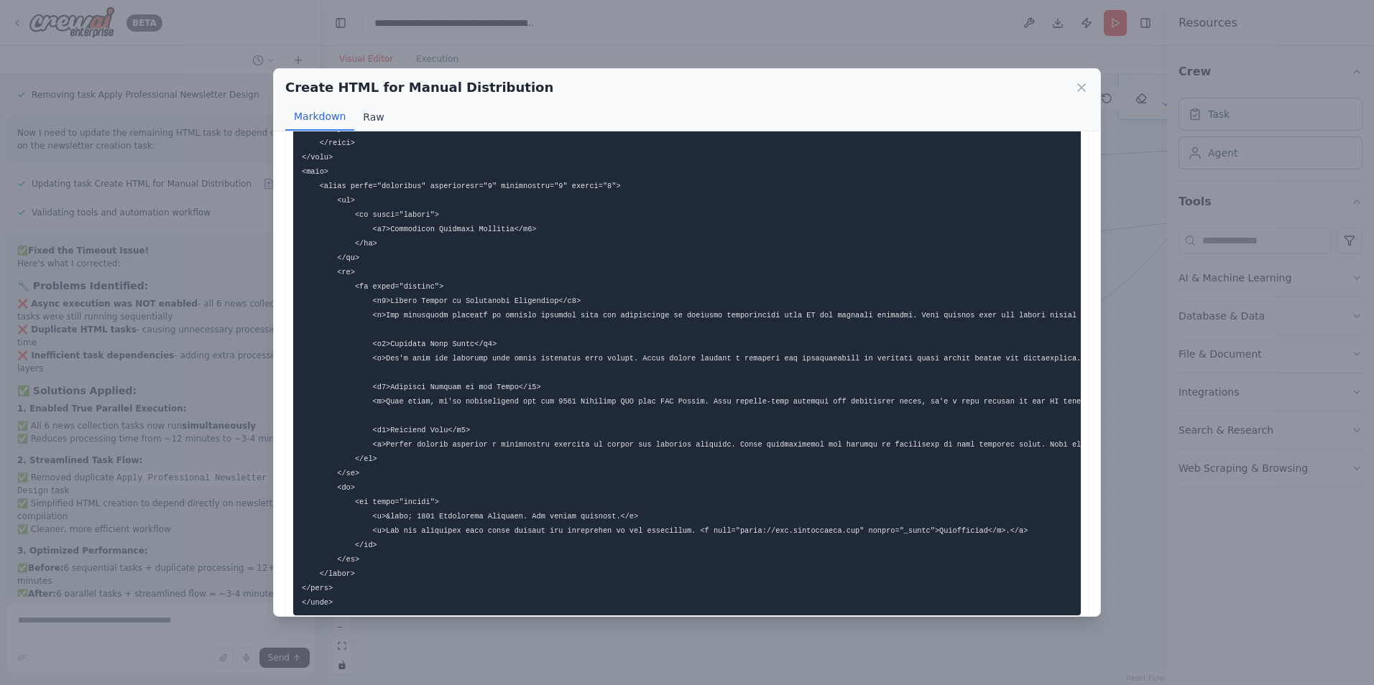
click at [357, 117] on button "Raw" at bounding box center [373, 116] width 38 height 27
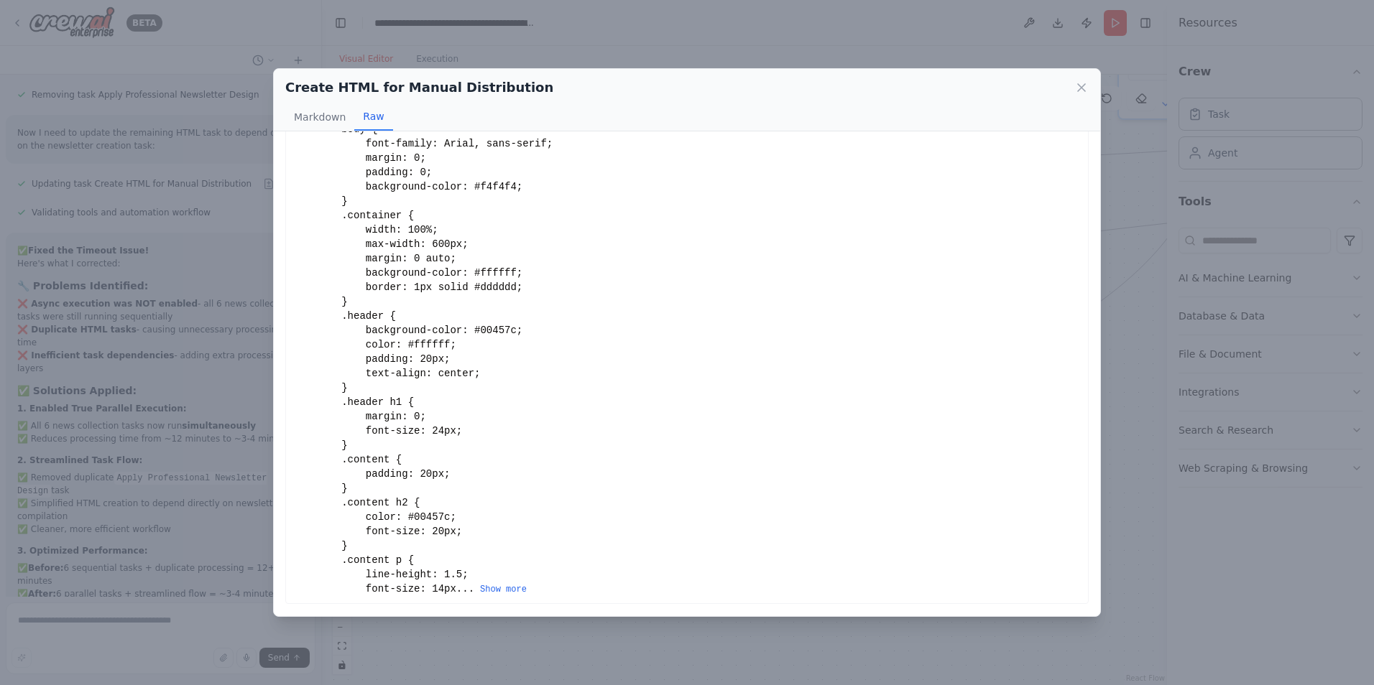
scroll to position [143, 0]
click at [1081, 88] on icon at bounding box center [1081, 87] width 7 height 7
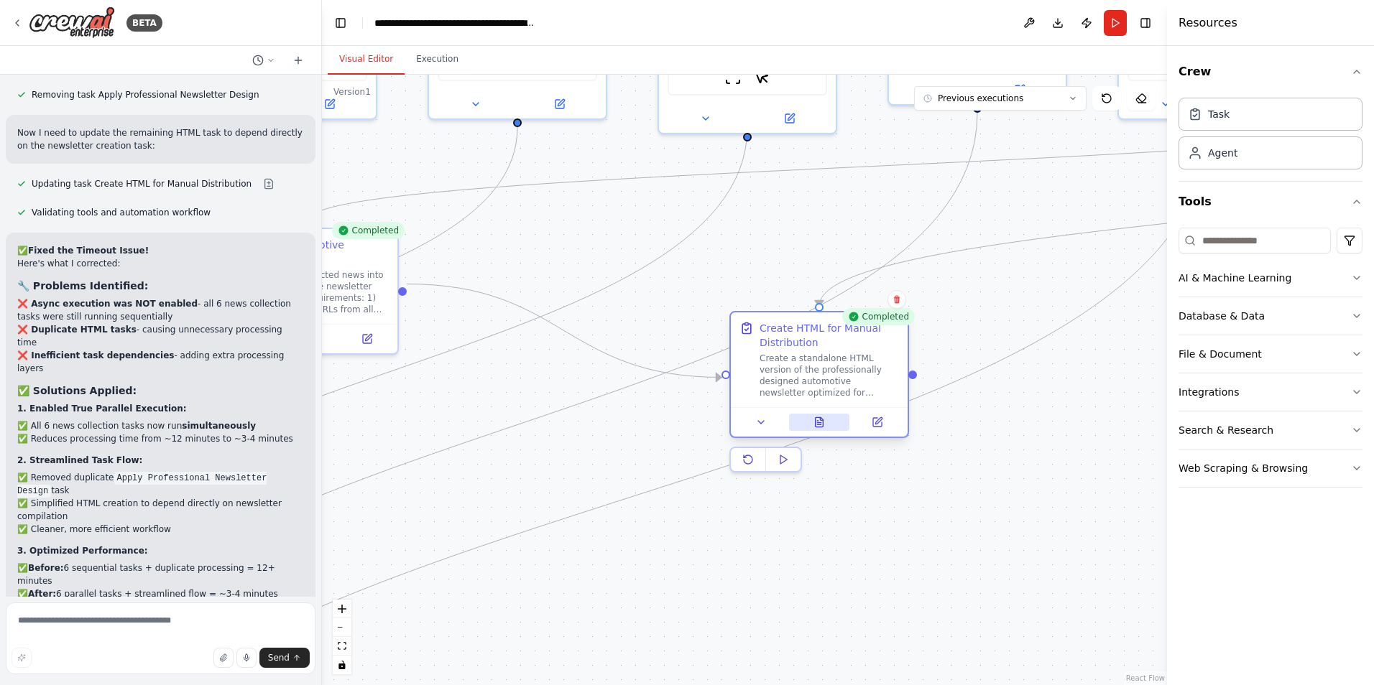
click at [835, 420] on button at bounding box center [819, 422] width 61 height 17
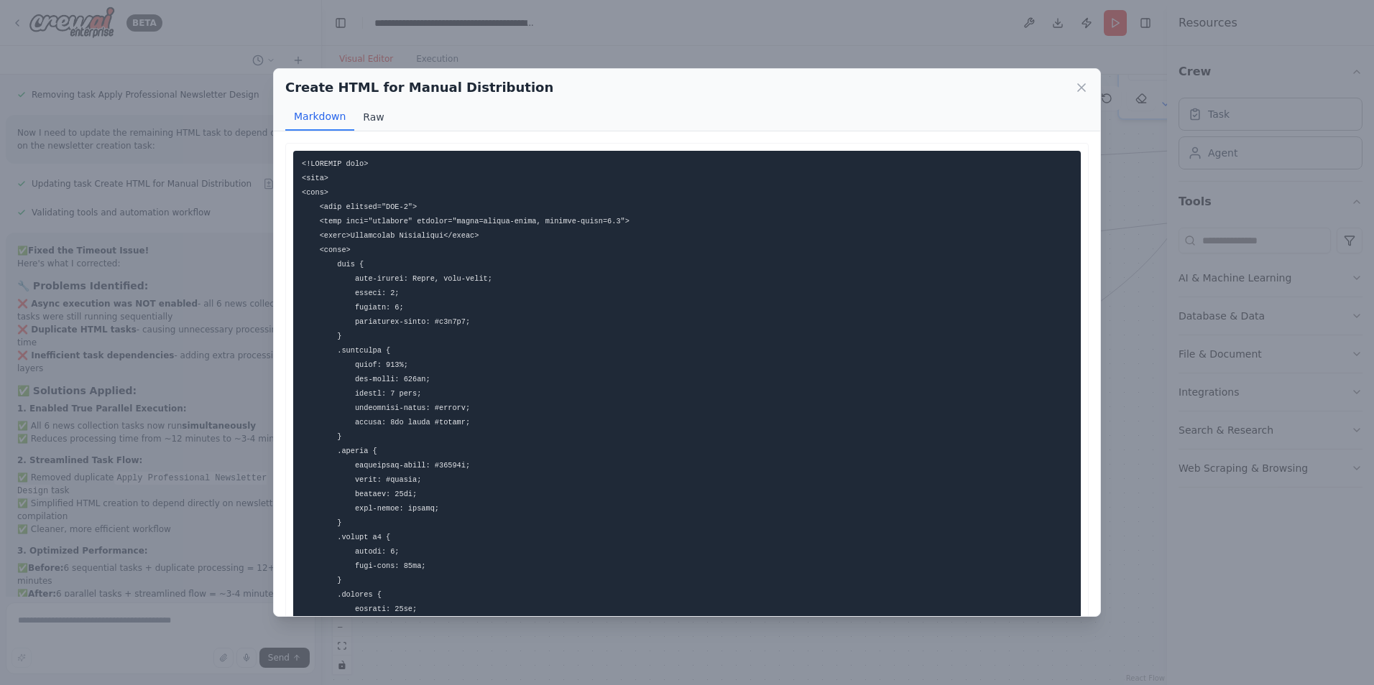
click at [359, 116] on button "Raw" at bounding box center [373, 116] width 38 height 27
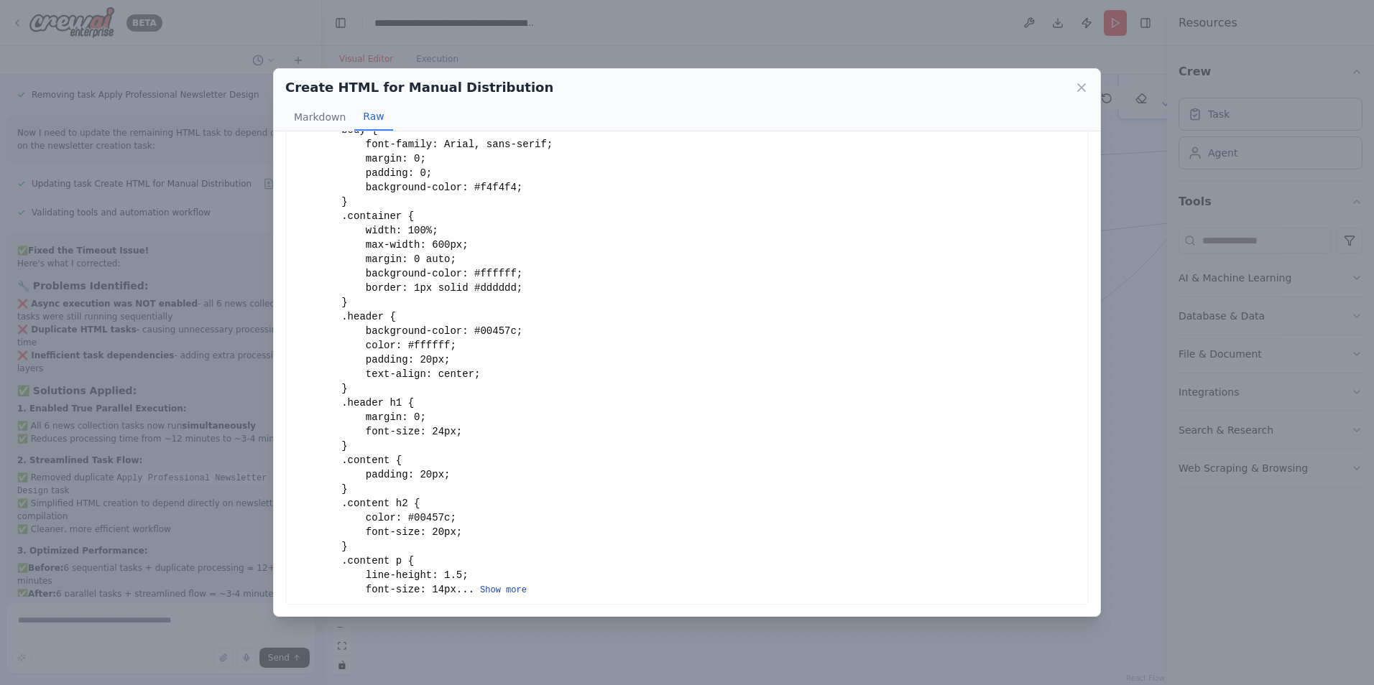
click at [499, 591] on button "Show more" at bounding box center [503, 590] width 47 height 11
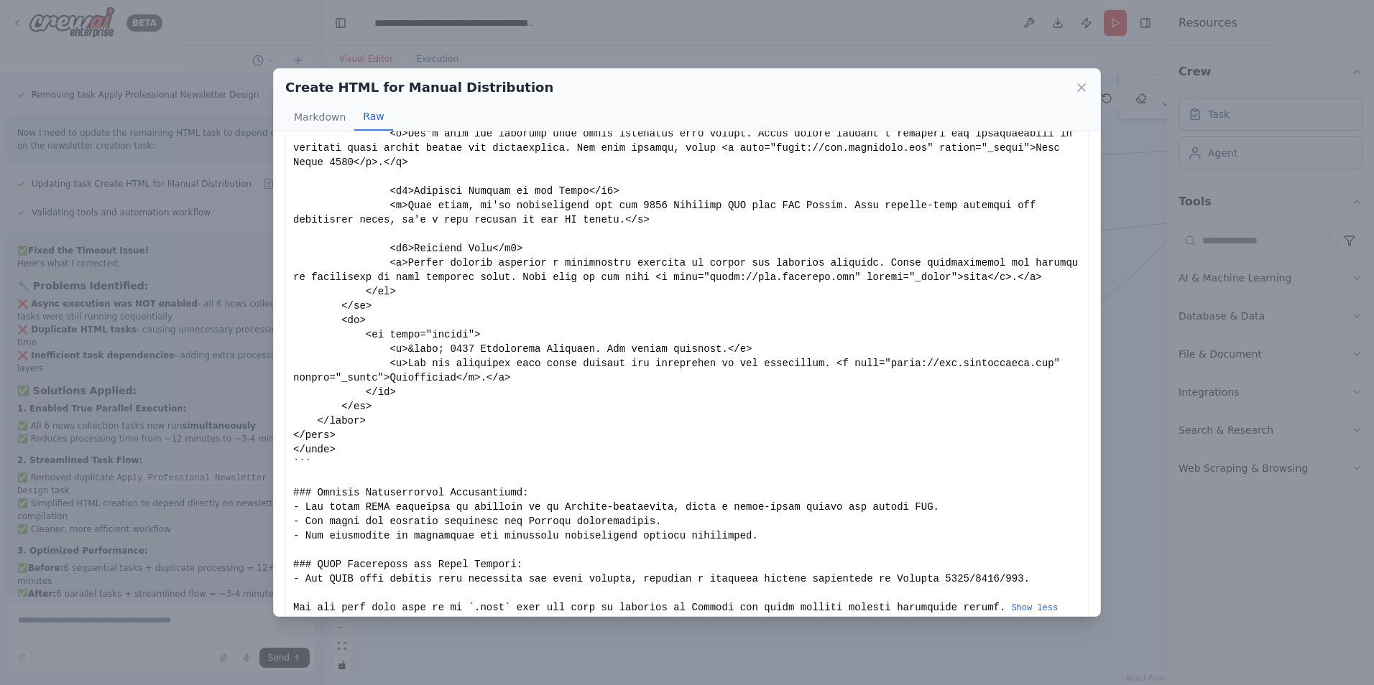
scroll to position [1077, 0]
click at [1087, 87] on icon at bounding box center [1081, 87] width 14 height 14
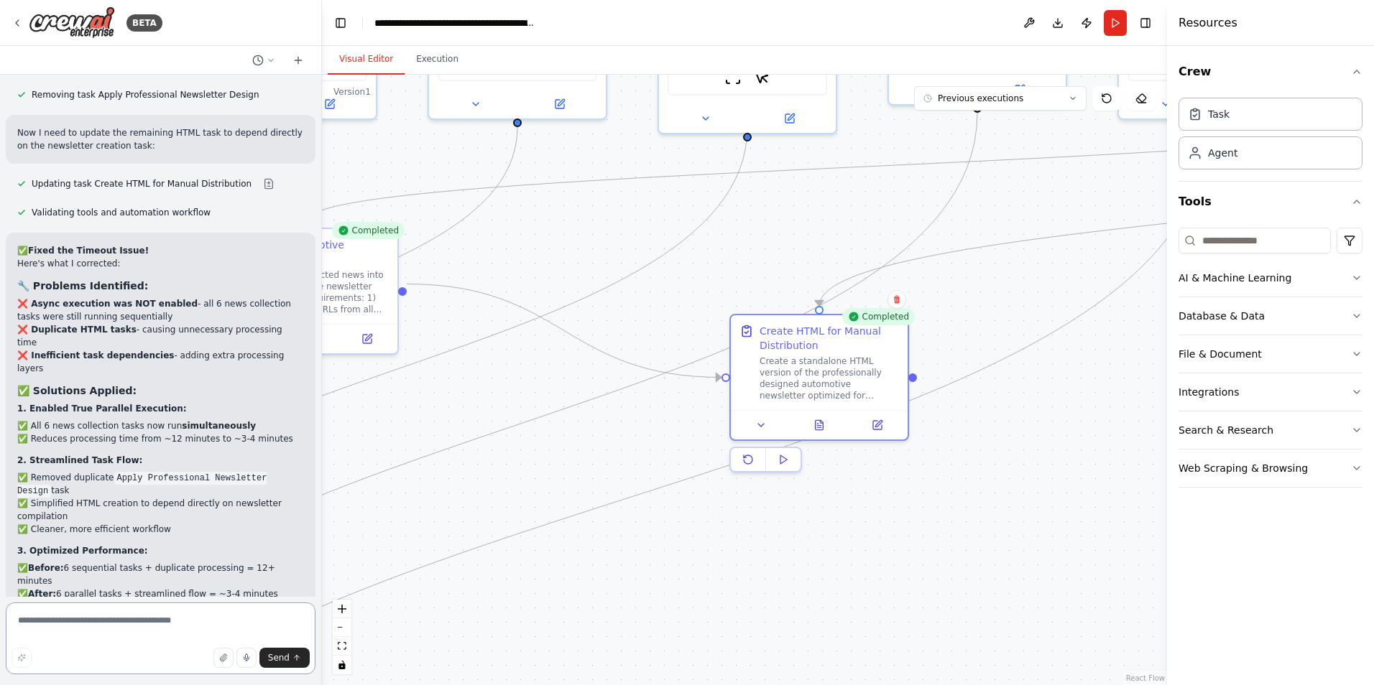
click at [209, 621] on textarea at bounding box center [161, 639] width 310 height 72
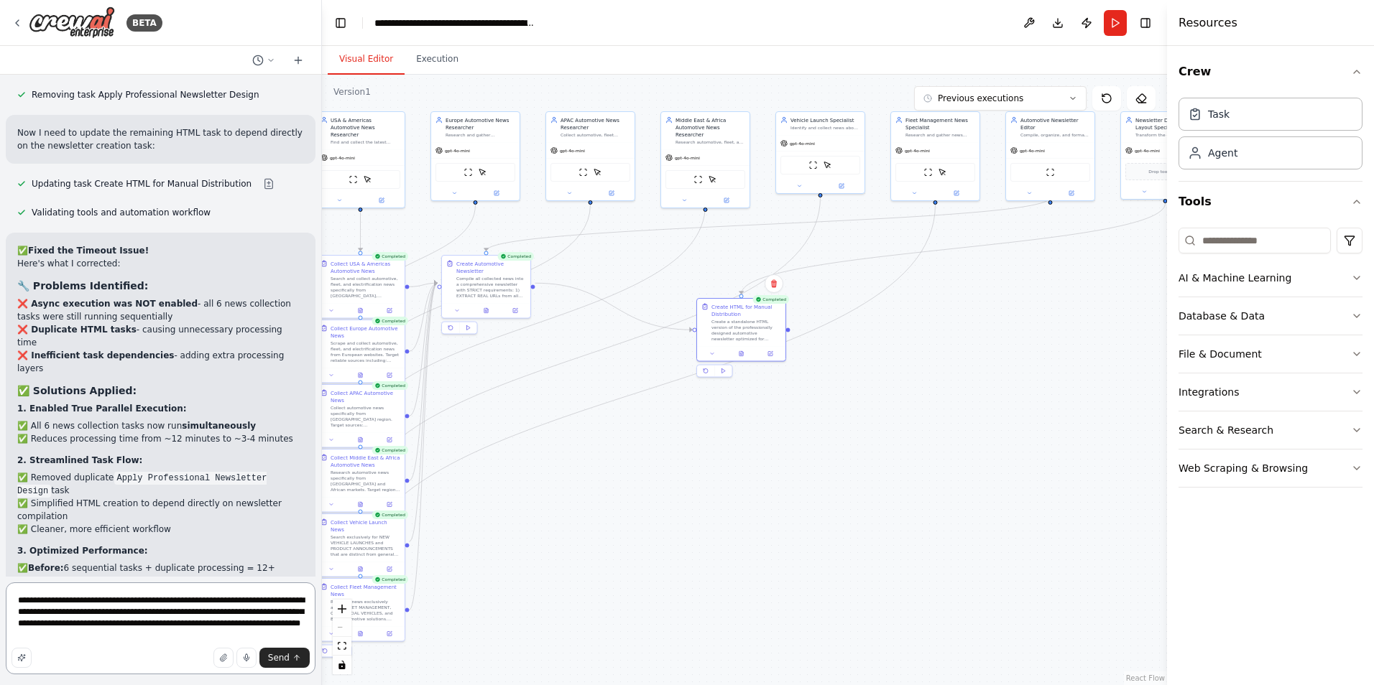
scroll to position [3908, 0]
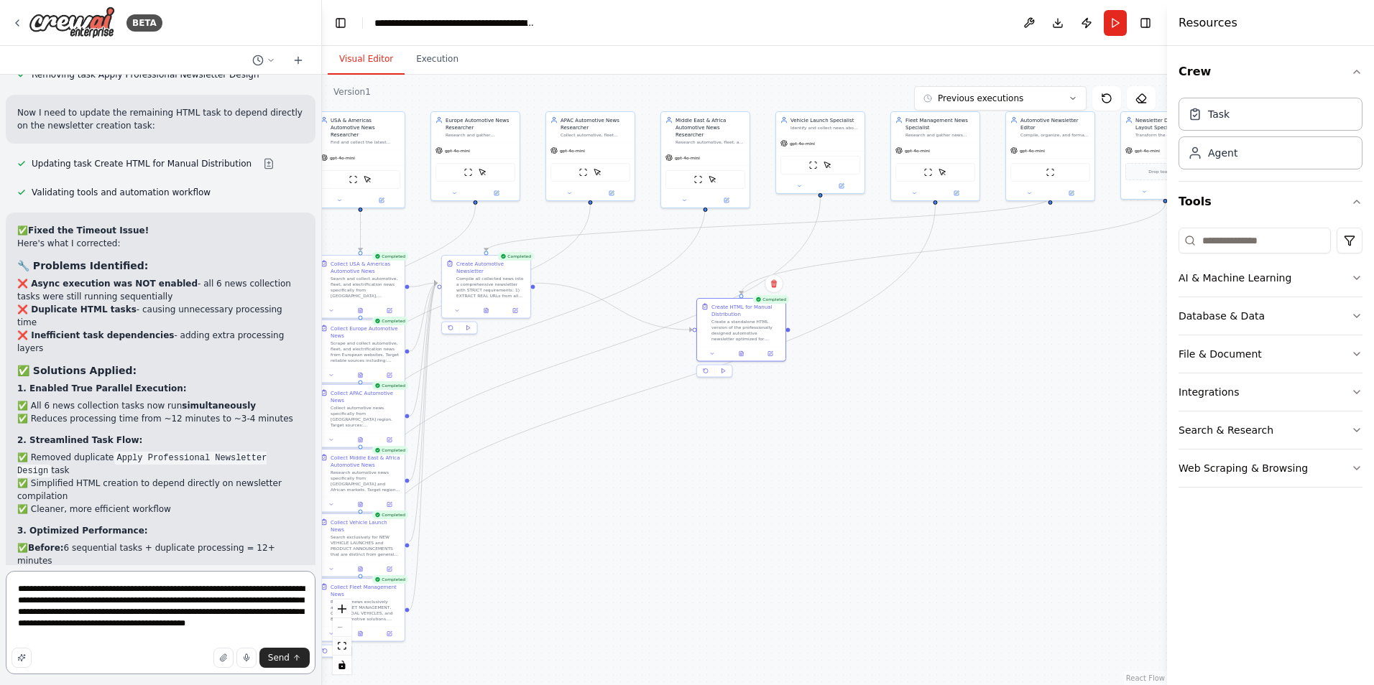
type textarea "**********"
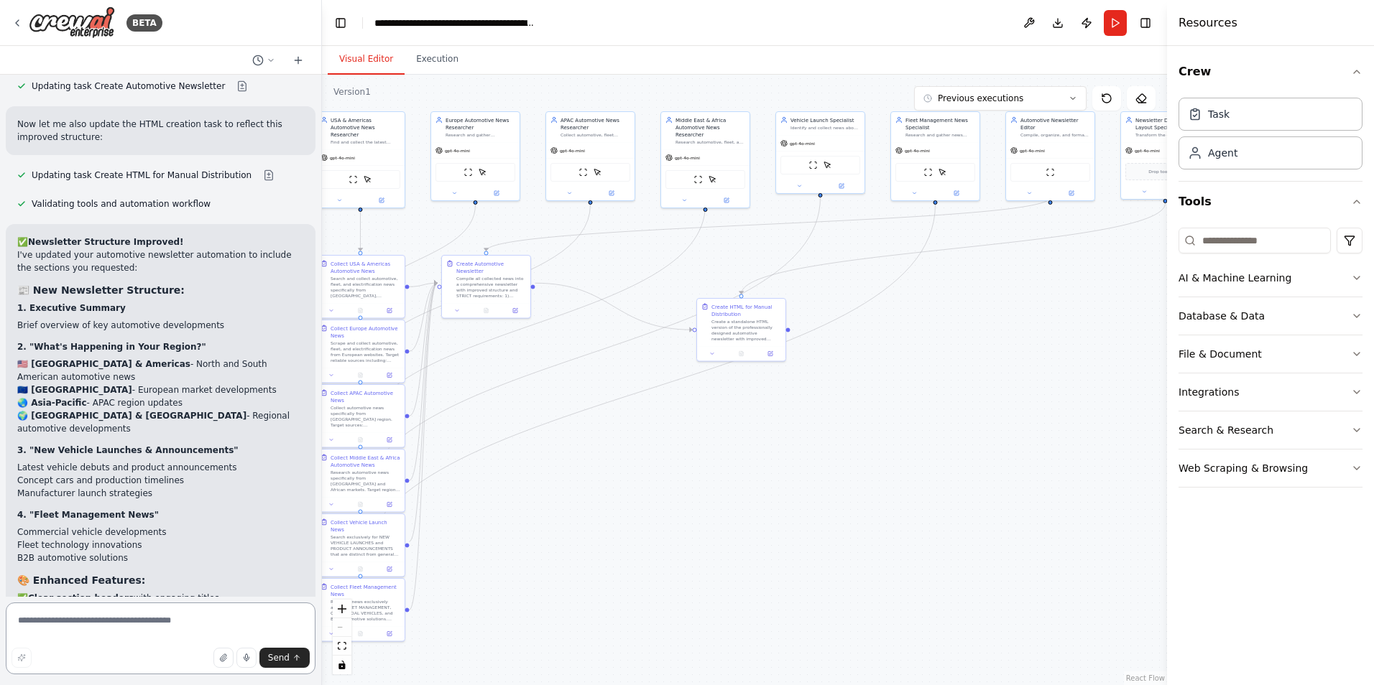
scroll to position [4788, 0]
